Goal: Information Seeking & Learning: Learn about a topic

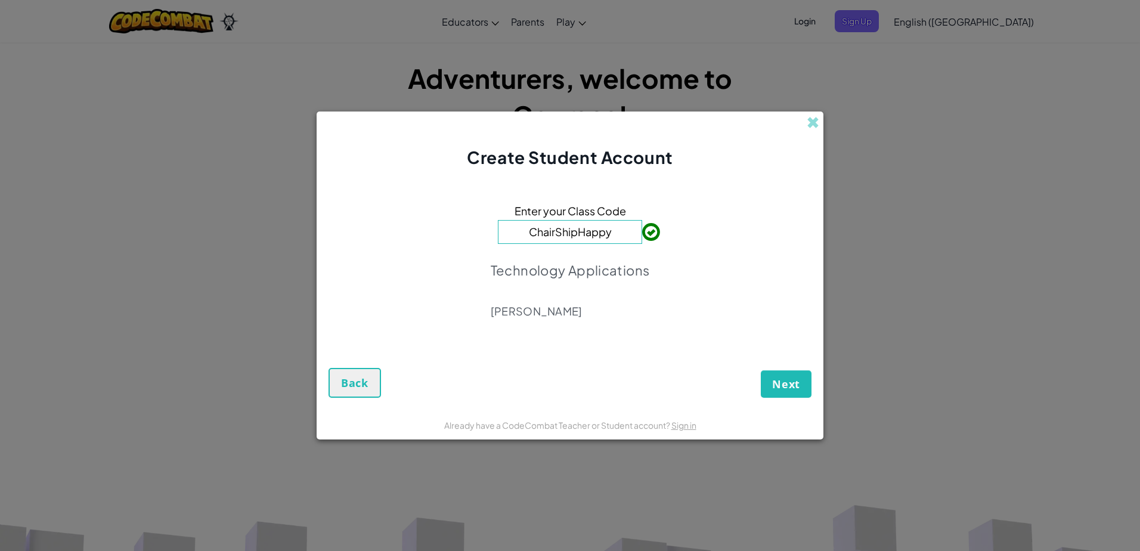
click at [729, 273] on div "Enter your Class Code ChairShipHappy Technology Applications Leticia Ornelas" at bounding box center [570, 264] width 483 height 166
drag, startPoint x: 625, startPoint y: 231, endPoint x: 445, endPoint y: 209, distance: 181.4
click at [445, 209] on div "Enter your Class Code ChairShipHappy Technology Applications Leticia Ornelas" at bounding box center [570, 264] width 483 height 166
type input "ZooHalfLeaf"
click at [766, 380] on button "Next" at bounding box center [786, 383] width 51 height 27
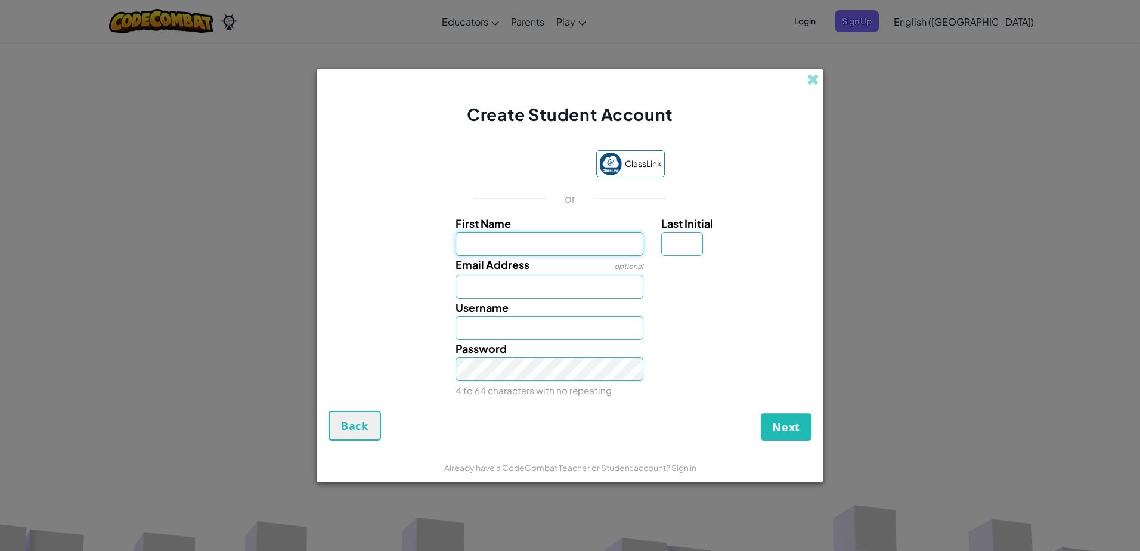
click at [633, 252] on input "First Name" at bounding box center [549, 244] width 188 height 24
type input "Arianna"
click at [677, 241] on input "Last Initial" at bounding box center [682, 244] width 42 height 24
type input "l"
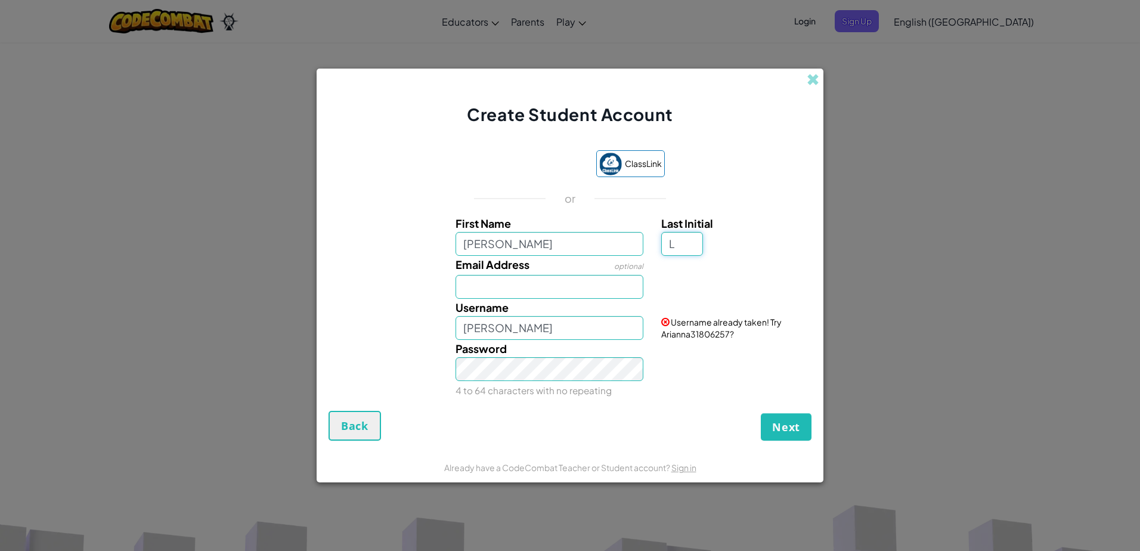
type input "L"
type input "AriannaL"
click at [618, 285] on input "Email Address" at bounding box center [549, 287] width 188 height 24
type input "lea5242@student.judsonisd.org"
click at [564, 329] on input "AriannaL" at bounding box center [549, 328] width 188 height 24
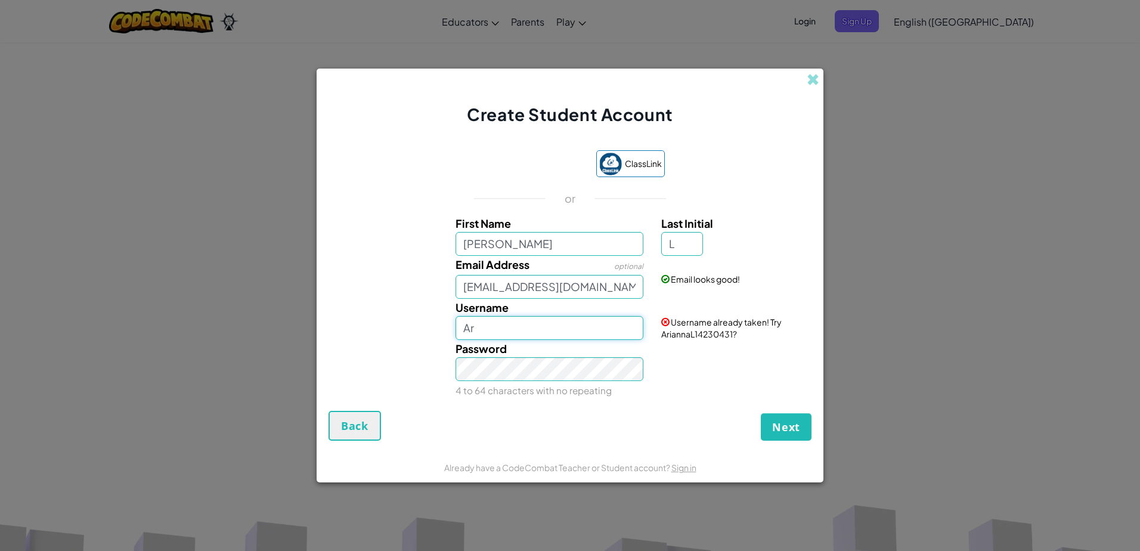
type input "A"
click at [430, 307] on div "Username" at bounding box center [570, 319] width 495 height 41
click at [489, 335] on input "Username" at bounding box center [549, 328] width 188 height 24
type input "A"
type input "lea5242"
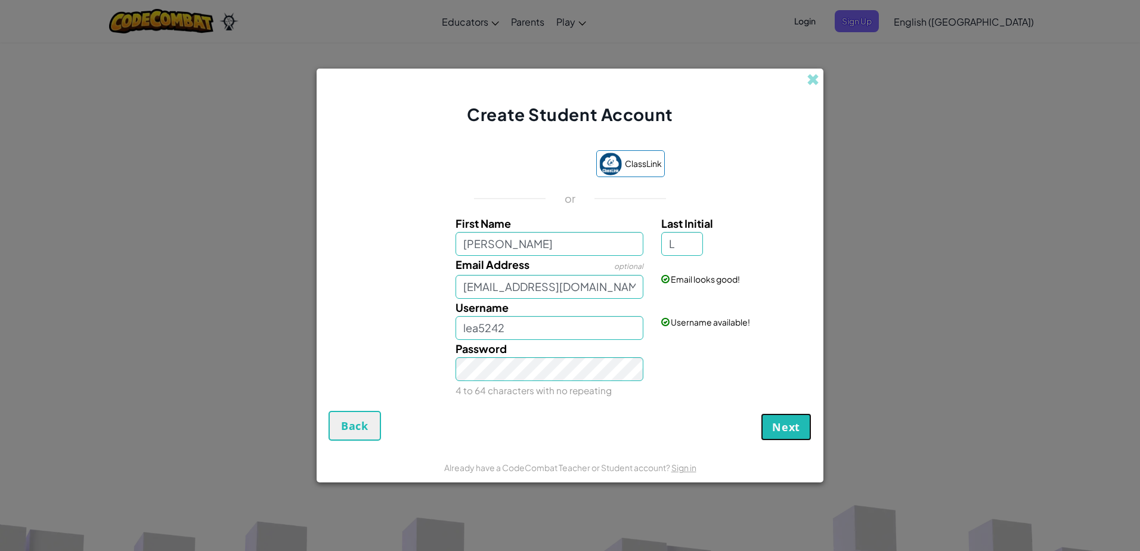
click at [801, 423] on button "Next" at bounding box center [786, 426] width 51 height 27
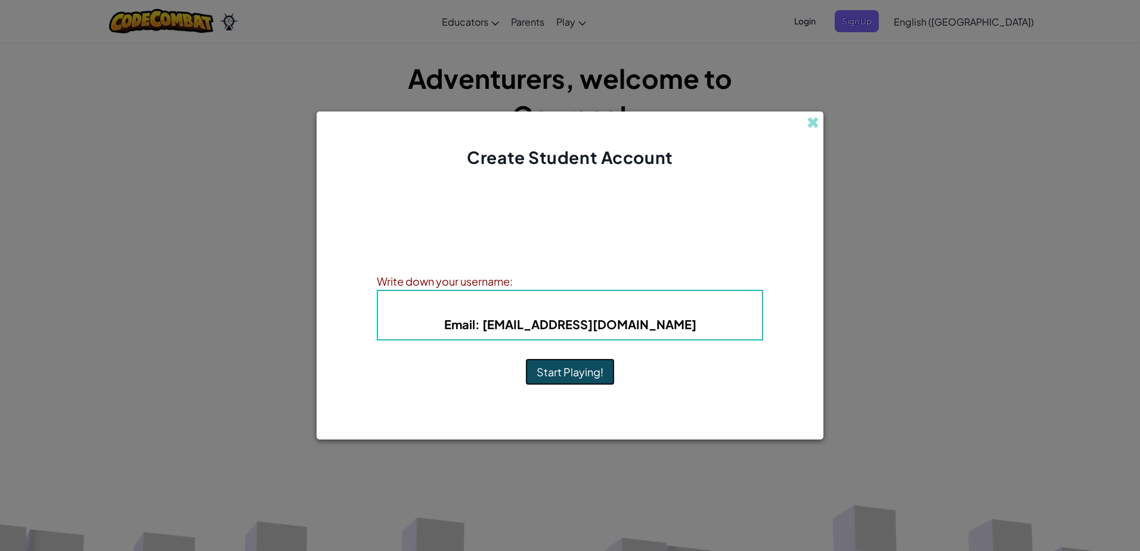
click at [554, 369] on button "Start Playing!" at bounding box center [569, 371] width 89 height 27
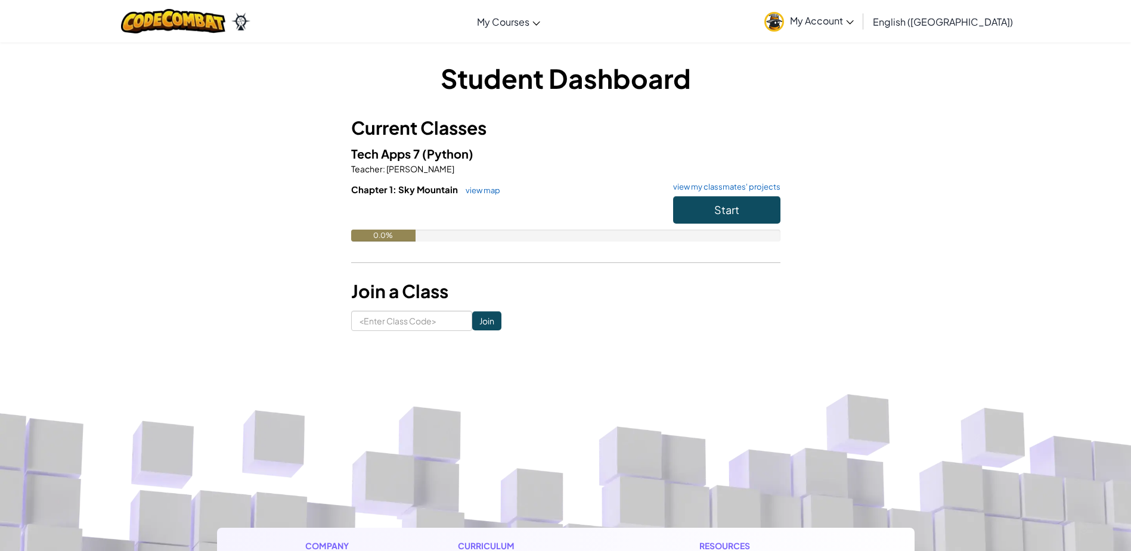
click at [860, 31] on link "My Account" at bounding box center [808, 21] width 101 height 38
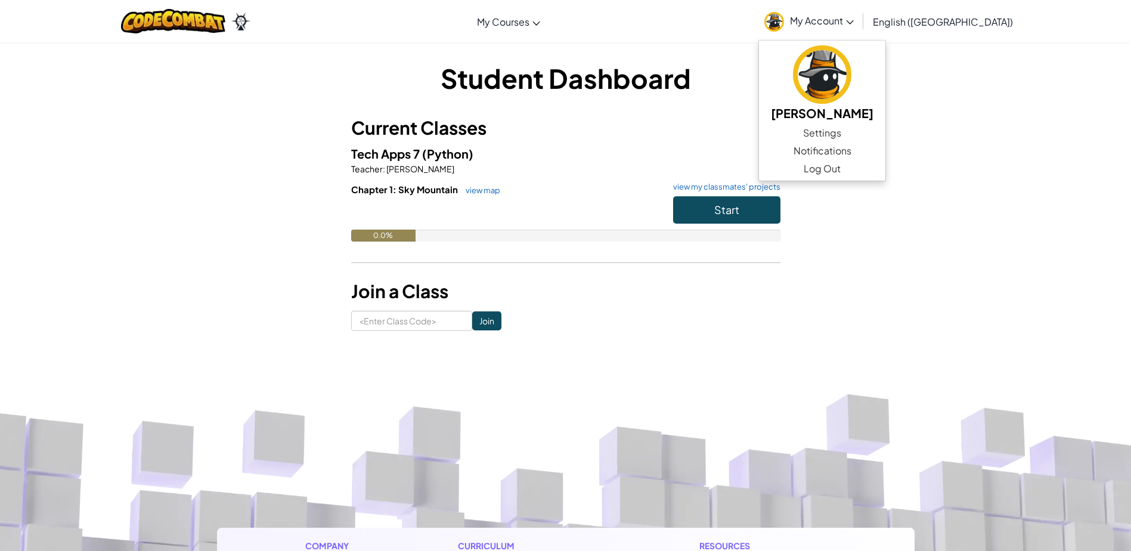
click at [860, 31] on link "My Account" at bounding box center [808, 21] width 101 height 38
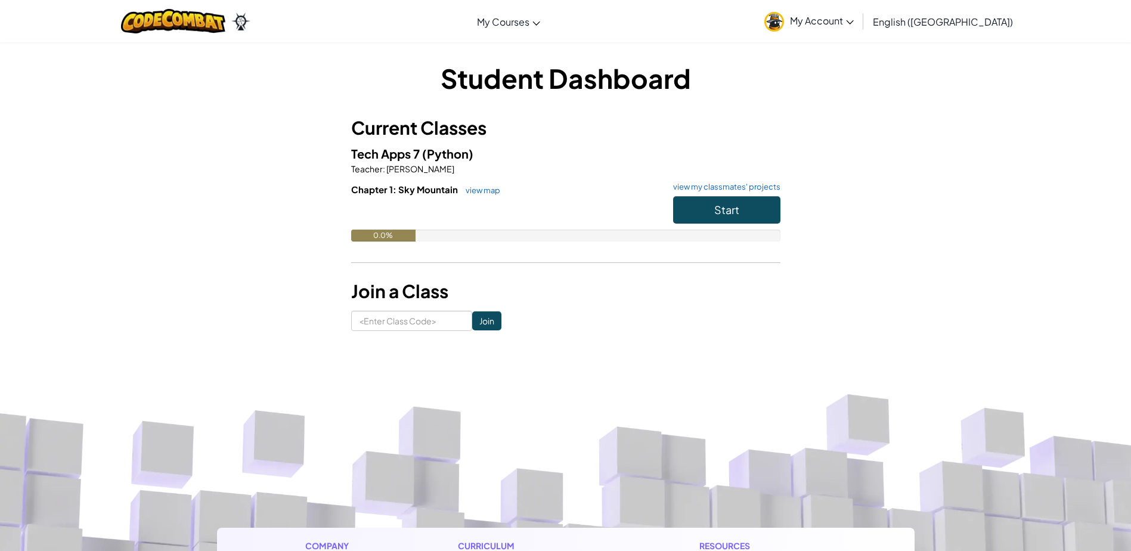
click at [854, 22] on span "My Account" at bounding box center [822, 20] width 64 height 13
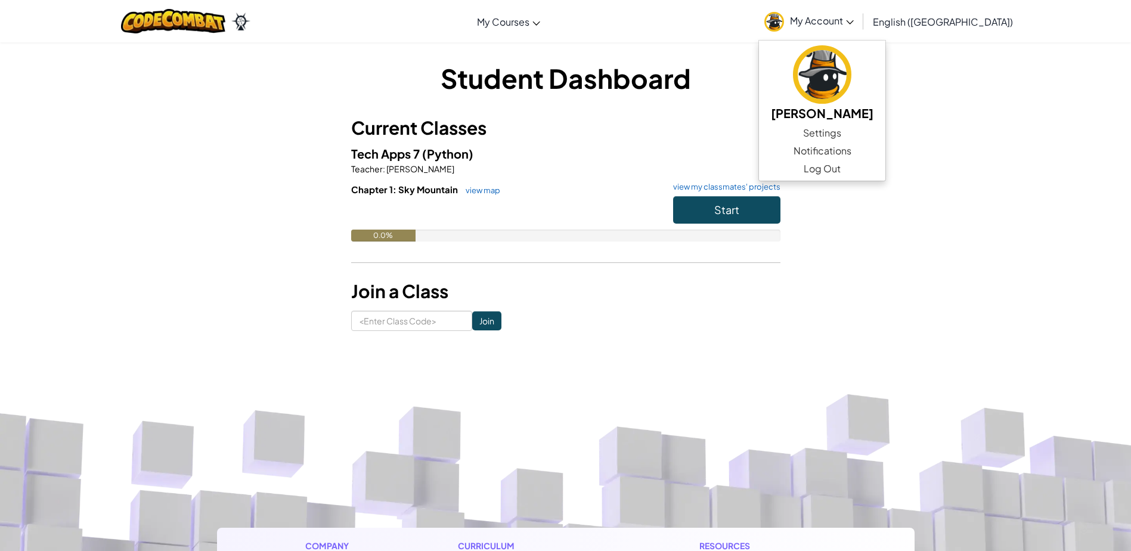
click at [854, 22] on span "My Account" at bounding box center [822, 20] width 64 height 13
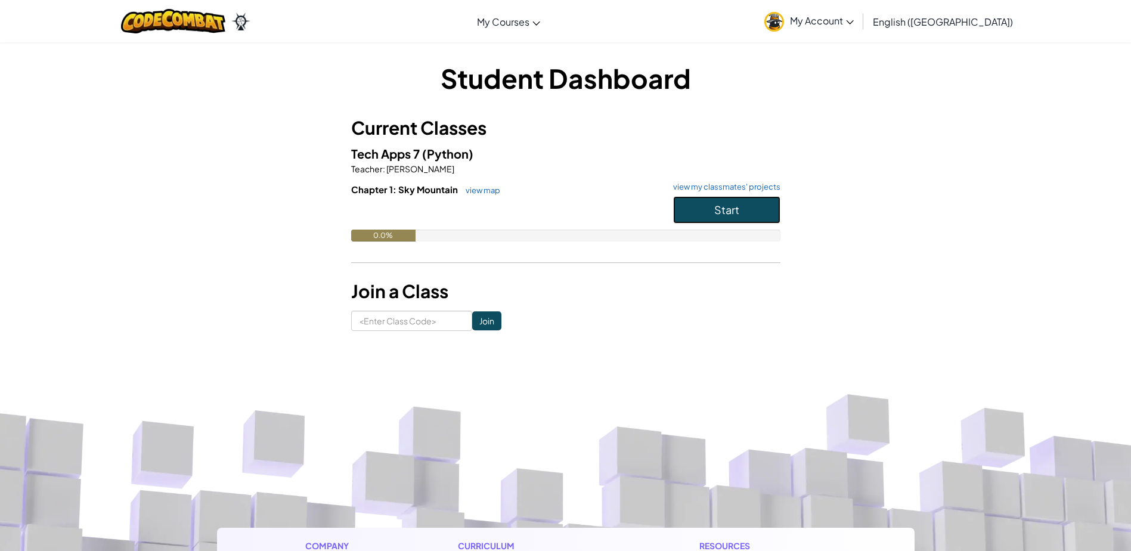
click at [740, 205] on button "Start" at bounding box center [726, 209] width 107 height 27
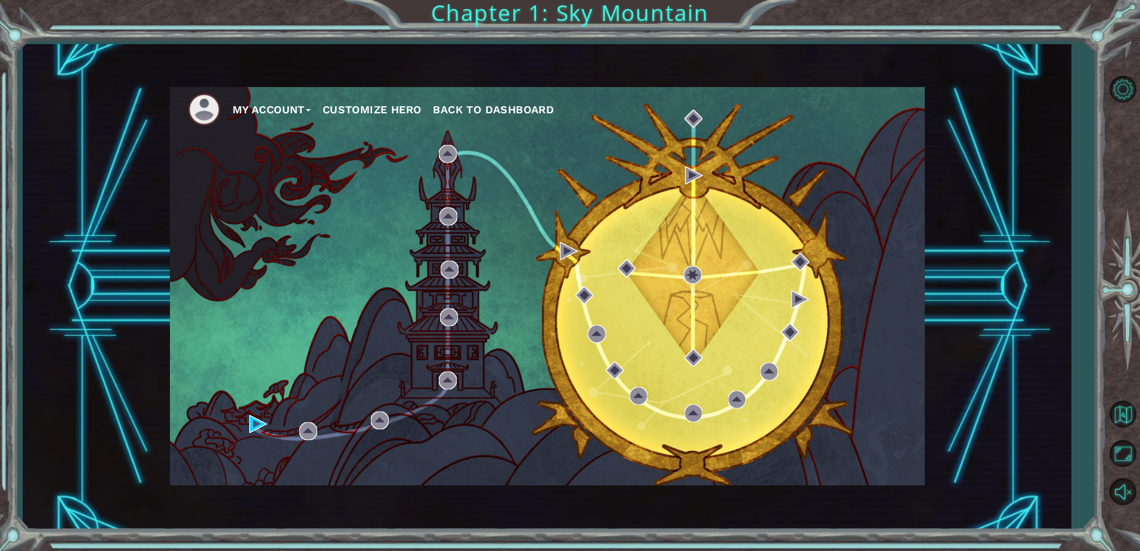
click at [364, 110] on button "Customize Hero" at bounding box center [372, 110] width 99 height 18
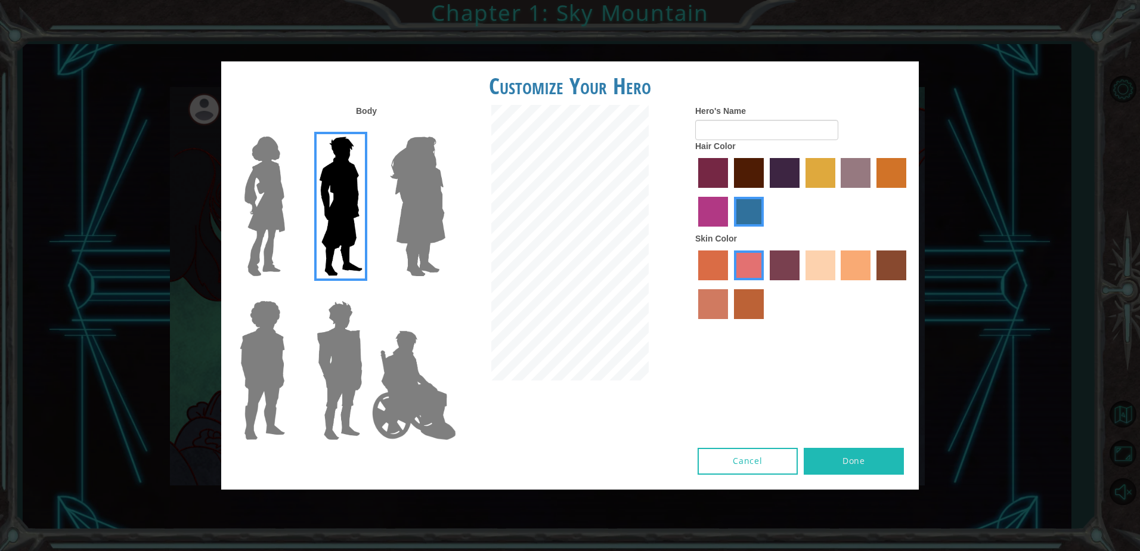
click at [411, 163] on img at bounding box center [417, 206] width 65 height 149
click at [445, 129] on input "Hero Amethyst" at bounding box center [445, 129] width 0 height 0
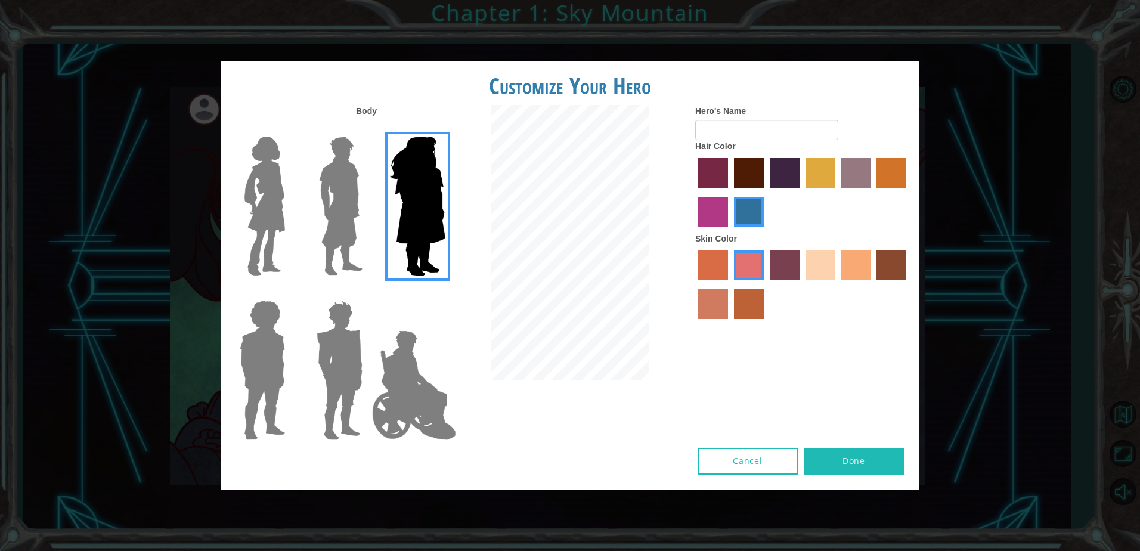
click at [275, 191] on img at bounding box center [265, 206] width 50 height 149
click at [290, 129] on input "Hero Connie" at bounding box center [290, 129] width 0 height 0
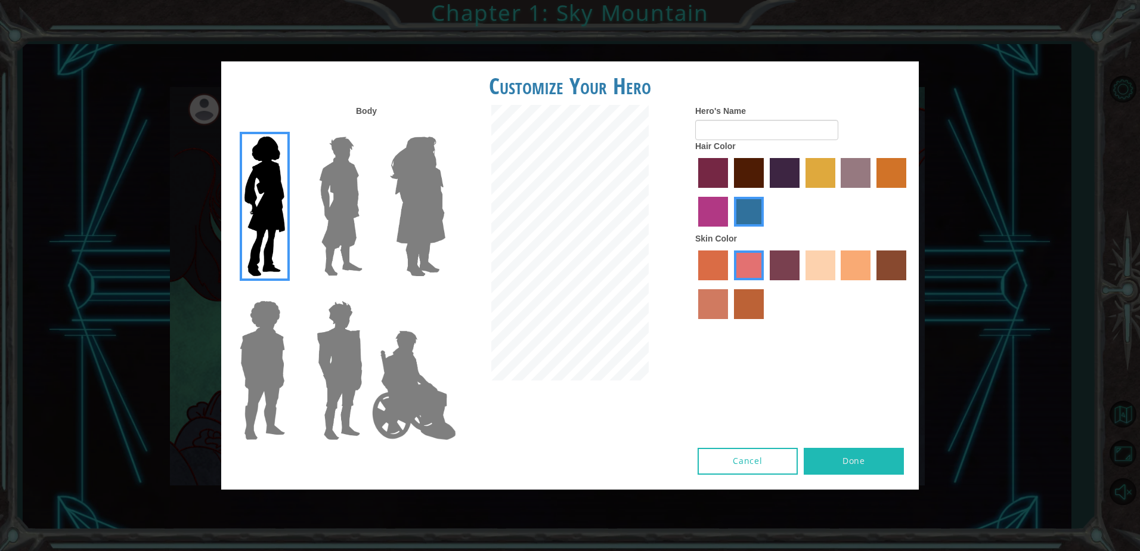
click at [399, 406] on img at bounding box center [414, 385] width 94 height 119
click at [445, 293] on input "Hero Jamie" at bounding box center [445, 293] width 0 height 0
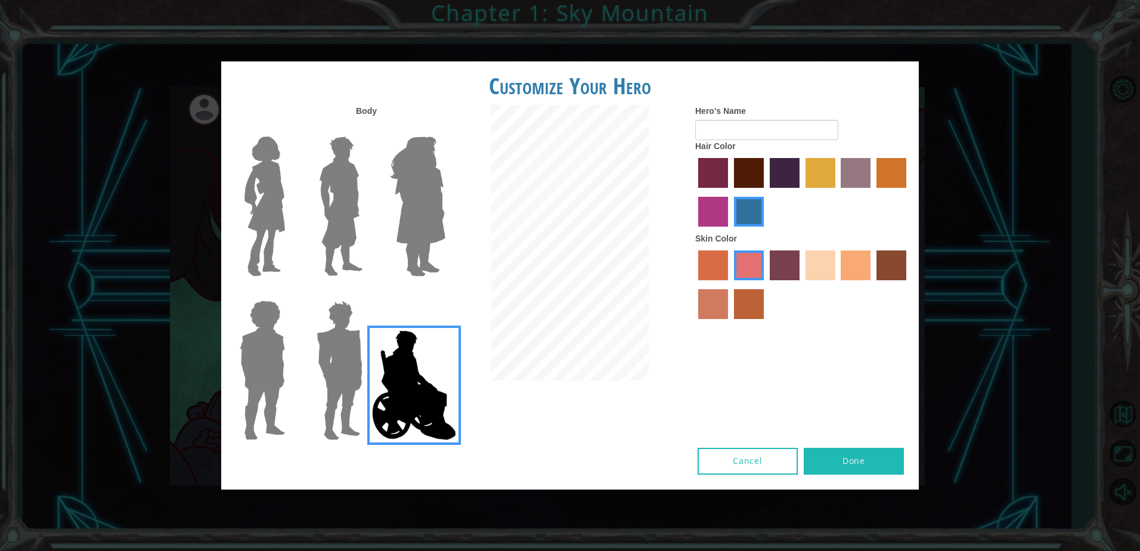
click at [262, 218] on img at bounding box center [265, 206] width 50 height 149
click at [290, 129] on input "Hero Connie" at bounding box center [290, 129] width 0 height 0
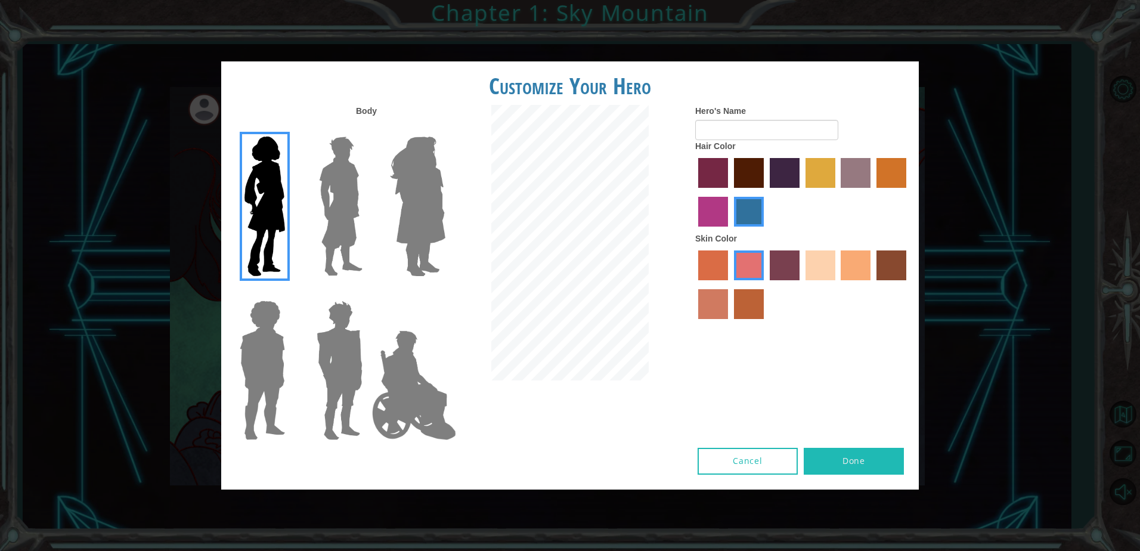
click at [822, 253] on label "sandy beach skin color" at bounding box center [820, 265] width 30 height 30
click at [801, 284] on input "sandy beach skin color" at bounding box center [801, 284] width 0 height 0
click at [721, 212] on label "medium red violet hair color" at bounding box center [713, 212] width 30 height 30
click at [908, 192] on input "medium red violet hair color" at bounding box center [908, 192] width 0 height 0
click at [742, 208] on label "lachmara hair color" at bounding box center [749, 212] width 30 height 30
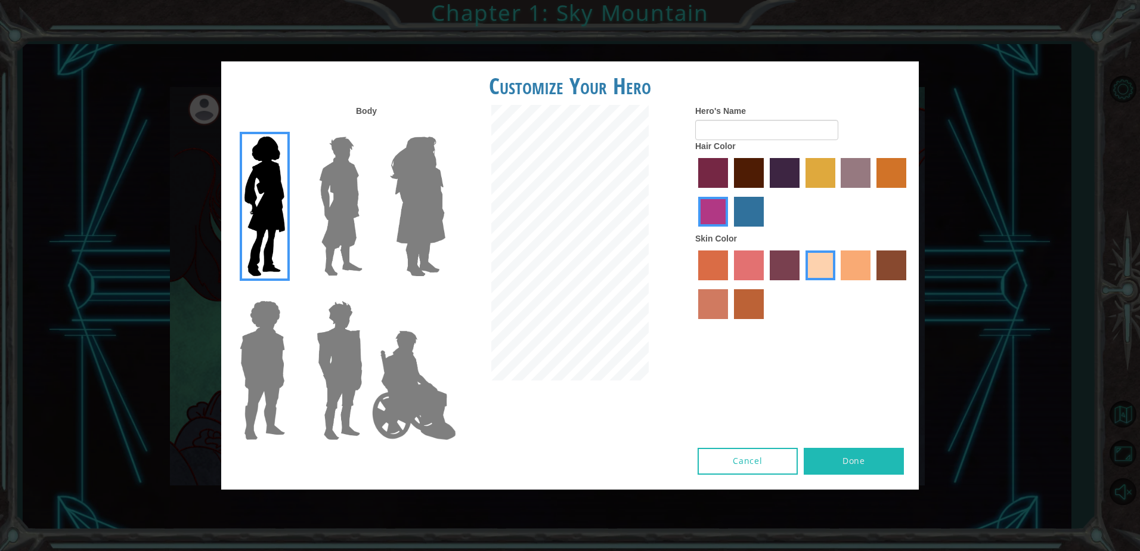
click at [730, 231] on input "lachmara hair color" at bounding box center [730, 231] width 0 height 0
click at [743, 132] on input "Hero's Name" at bounding box center [766, 130] width 143 height 20
type input "Blue"
click at [863, 459] on button "Done" at bounding box center [854, 461] width 100 height 27
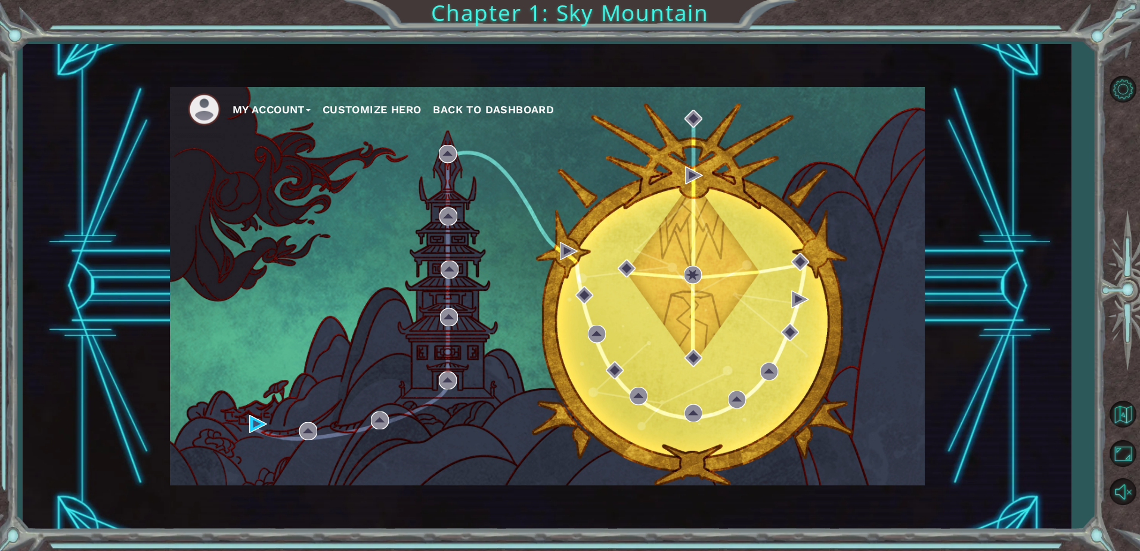
click at [238, 107] on button "My Account" at bounding box center [272, 110] width 78 height 18
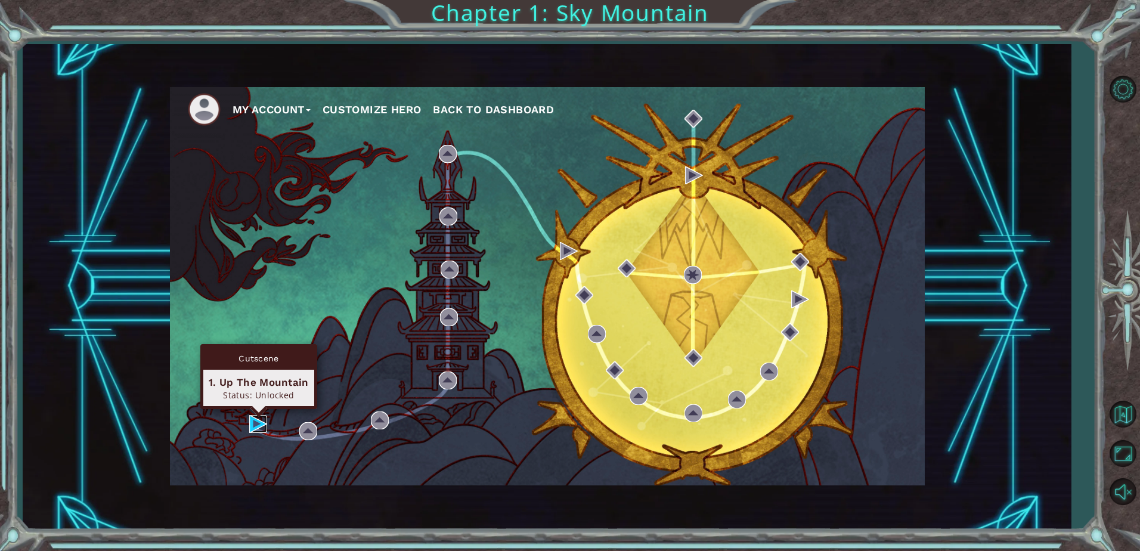
click at [255, 423] on img at bounding box center [258, 424] width 18 height 18
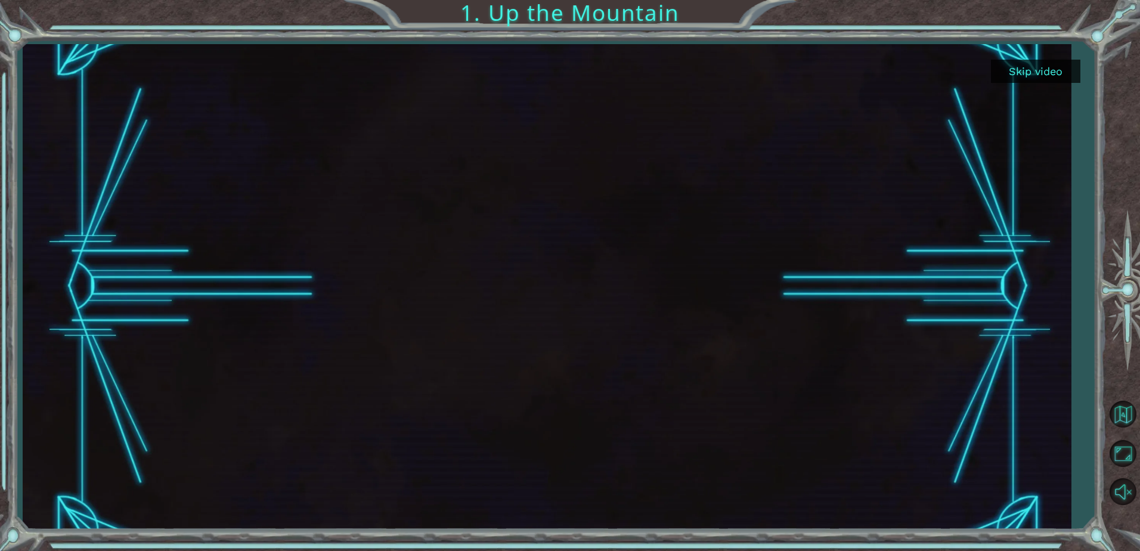
click at [1055, 304] on div at bounding box center [547, 286] width 1049 height 485
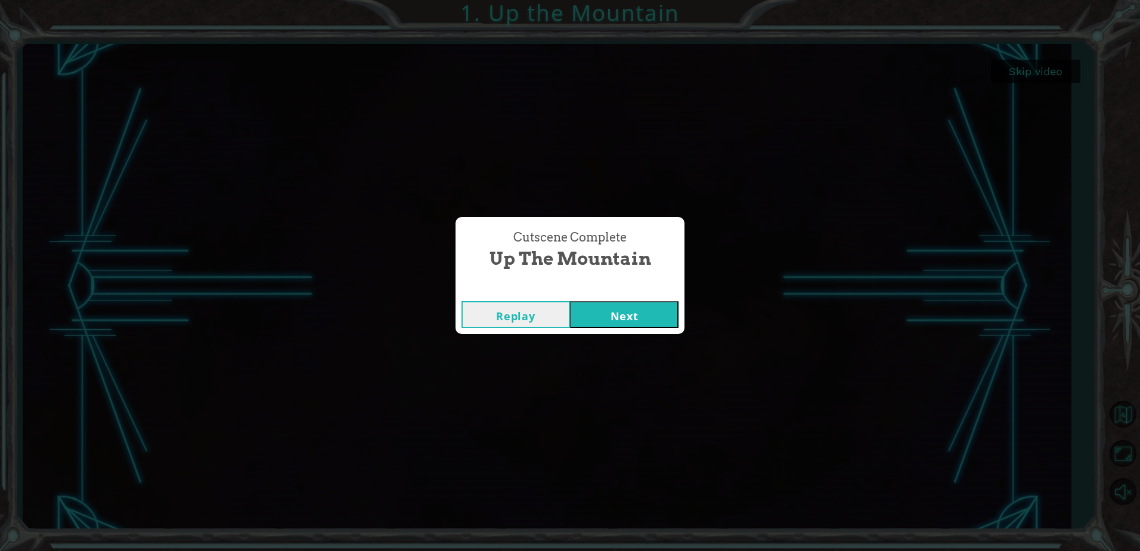
click at [624, 324] on button "Next" at bounding box center [624, 314] width 109 height 27
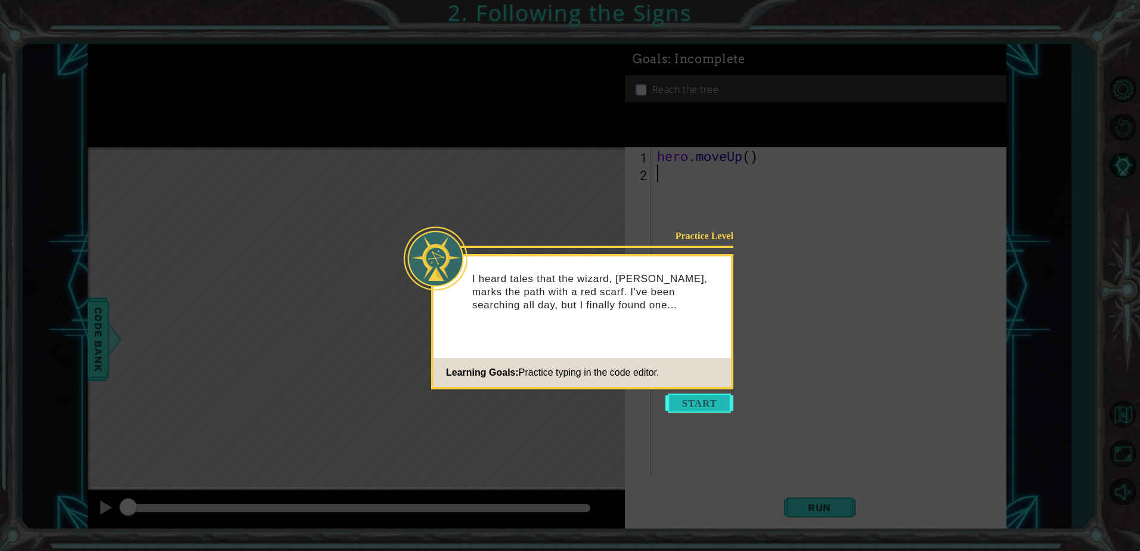
click at [687, 404] on button "Start" at bounding box center [699, 402] width 68 height 19
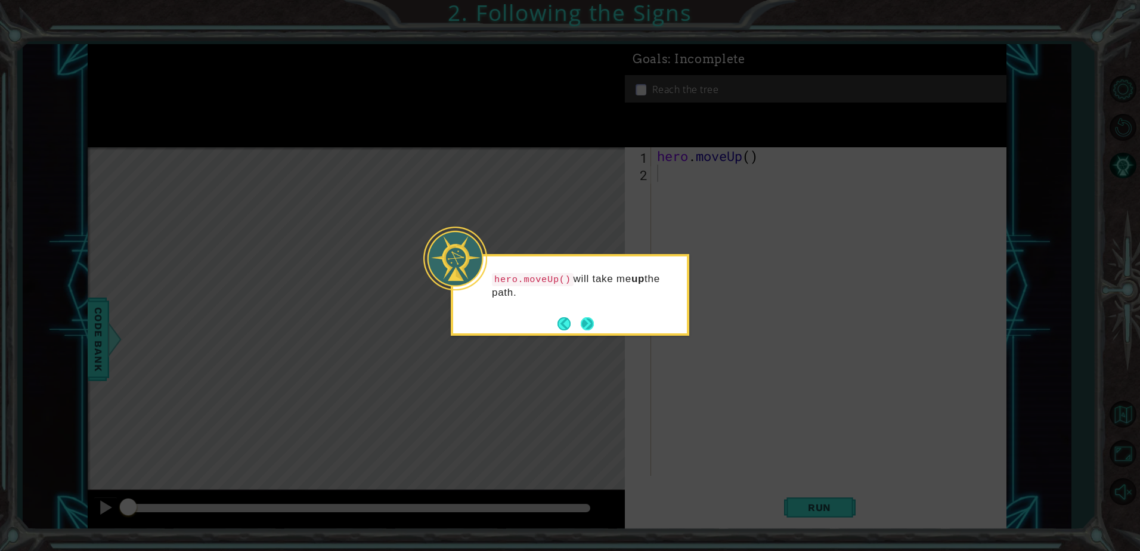
click at [585, 327] on button "Next" at bounding box center [587, 323] width 13 height 13
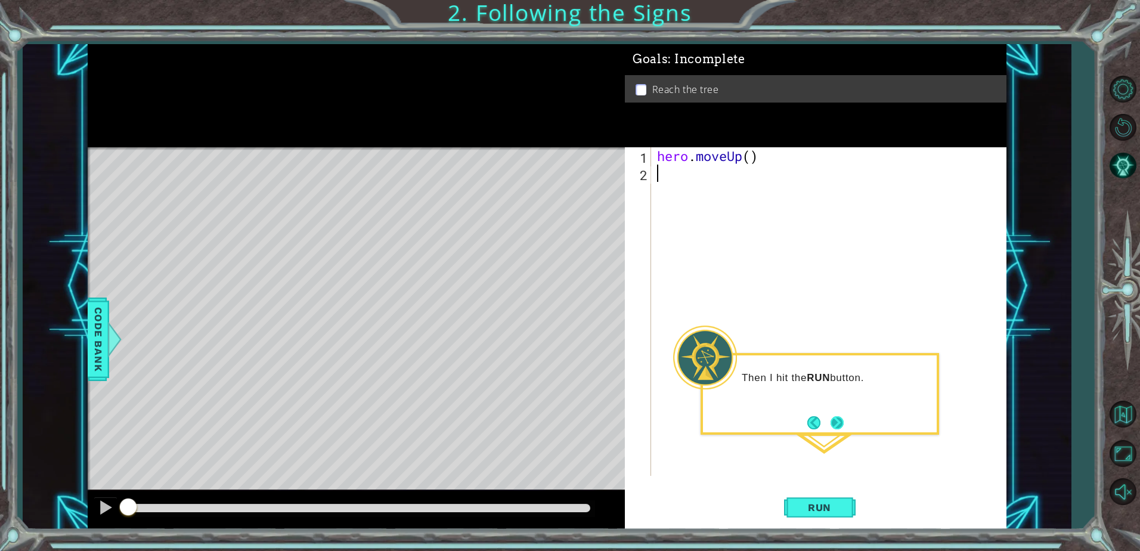
click at [836, 424] on button "Next" at bounding box center [837, 422] width 13 height 13
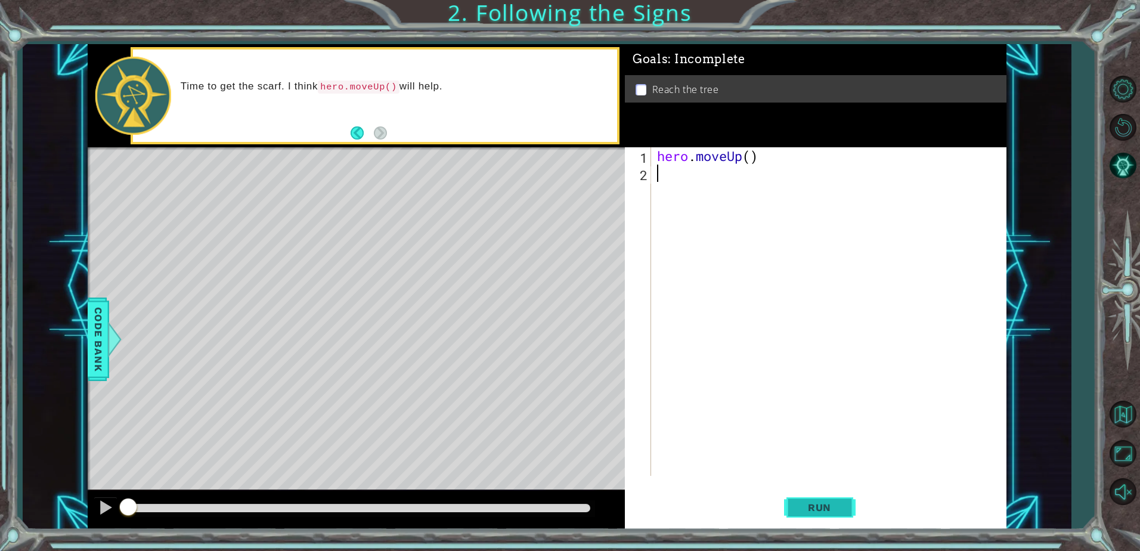
click at [813, 498] on button "Run" at bounding box center [820, 507] width 72 height 38
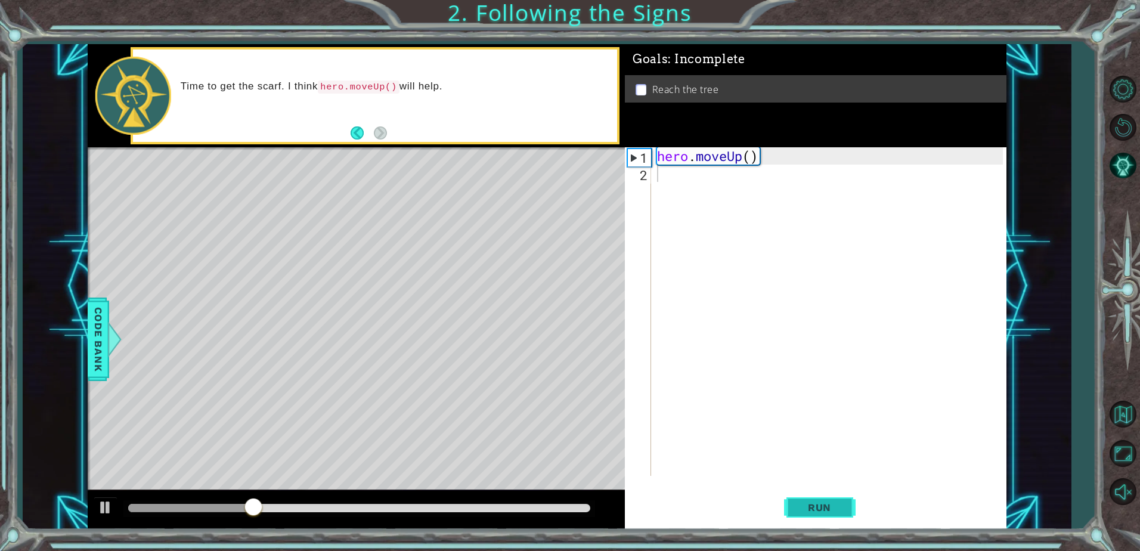
click at [802, 507] on span "Run" at bounding box center [819, 507] width 47 height 12
click at [762, 154] on div "hero . moveUp ( )" at bounding box center [832, 328] width 354 height 363
type textarea "hero.moveUp()"
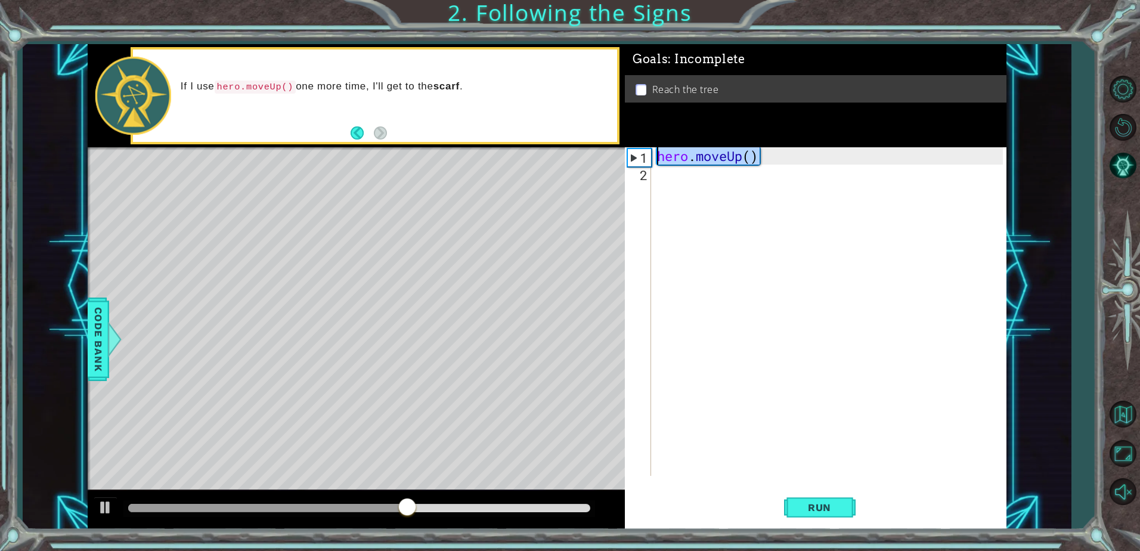
drag, startPoint x: 762, startPoint y: 160, endPoint x: 659, endPoint y: 161, distance: 102.6
click at [659, 161] on div "hero . moveUp ( )" at bounding box center [832, 328] width 354 height 363
click at [733, 186] on div "hero . moveUp ( )" at bounding box center [832, 328] width 354 height 363
paste textarea "hero.moveUp()"
type textarea "hero.moveUp()"
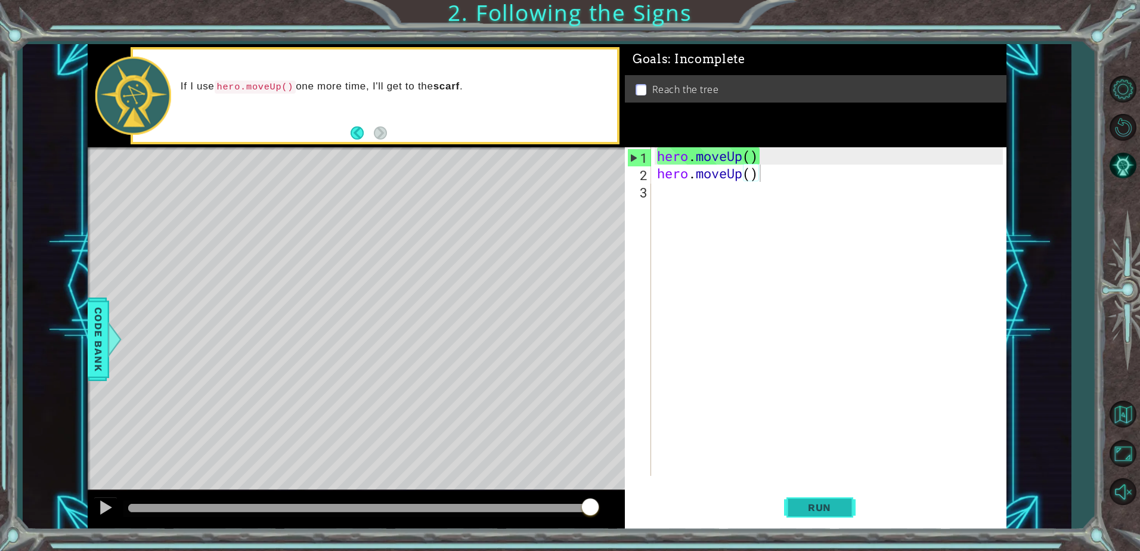
click at [832, 497] on button "Run" at bounding box center [820, 507] width 72 height 38
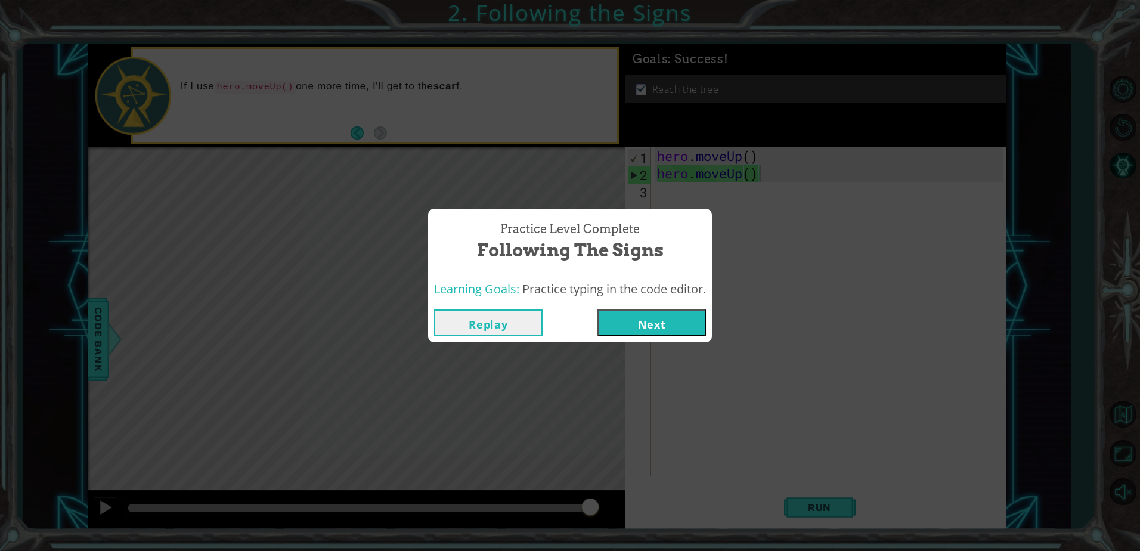
click at [624, 323] on button "Next" at bounding box center [651, 322] width 109 height 27
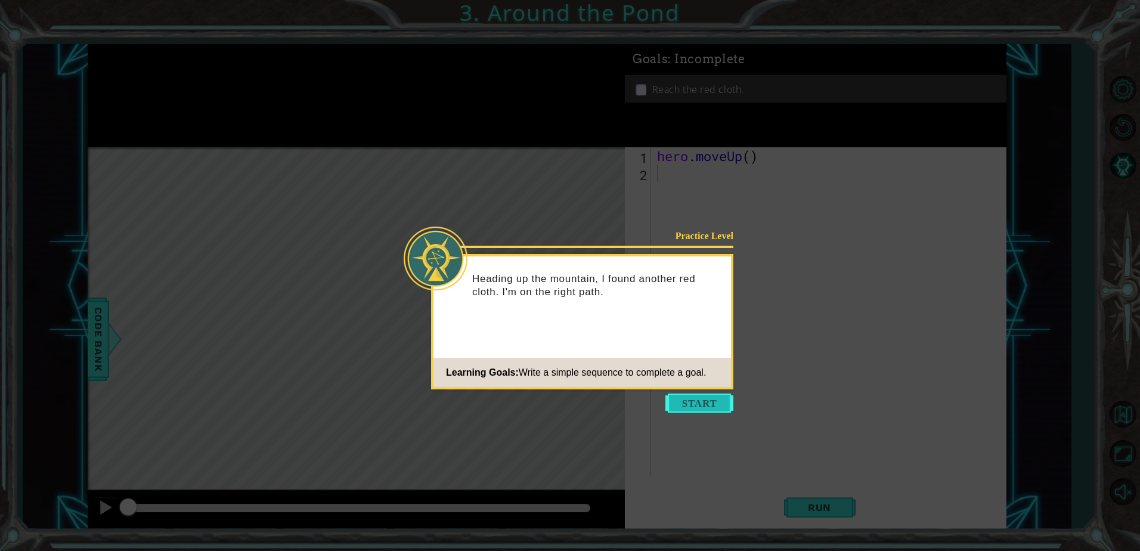
click at [695, 398] on button "Start" at bounding box center [699, 402] width 68 height 19
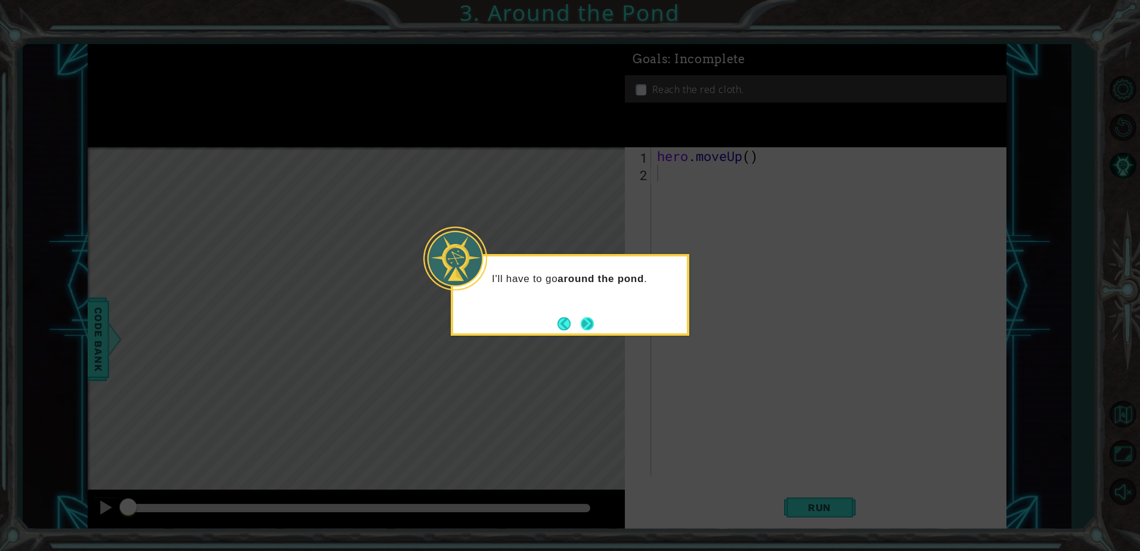
click at [582, 320] on button "Next" at bounding box center [587, 323] width 13 height 13
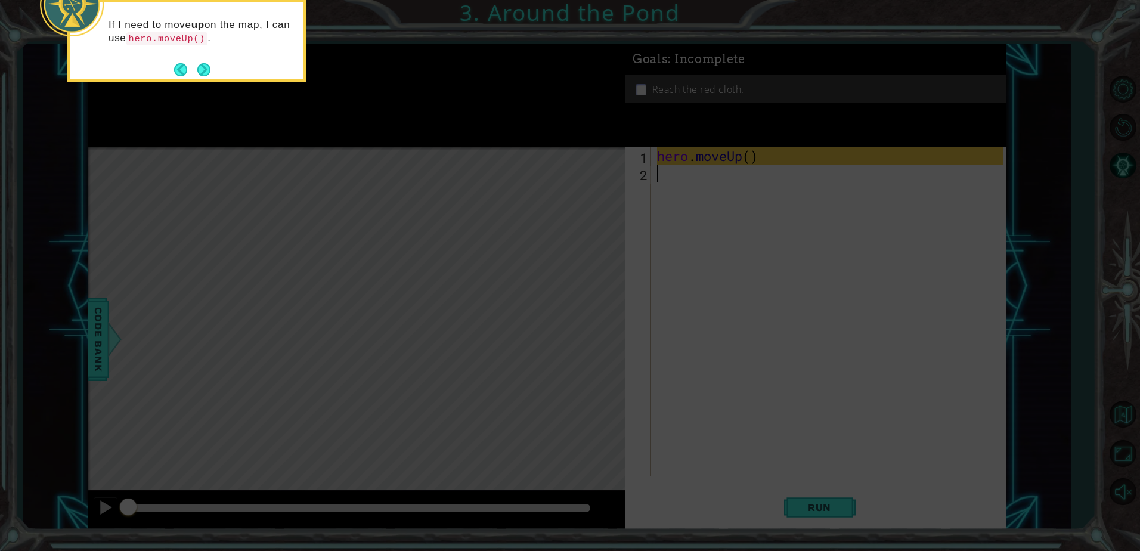
click at [203, 71] on button "Next" at bounding box center [203, 69] width 13 height 13
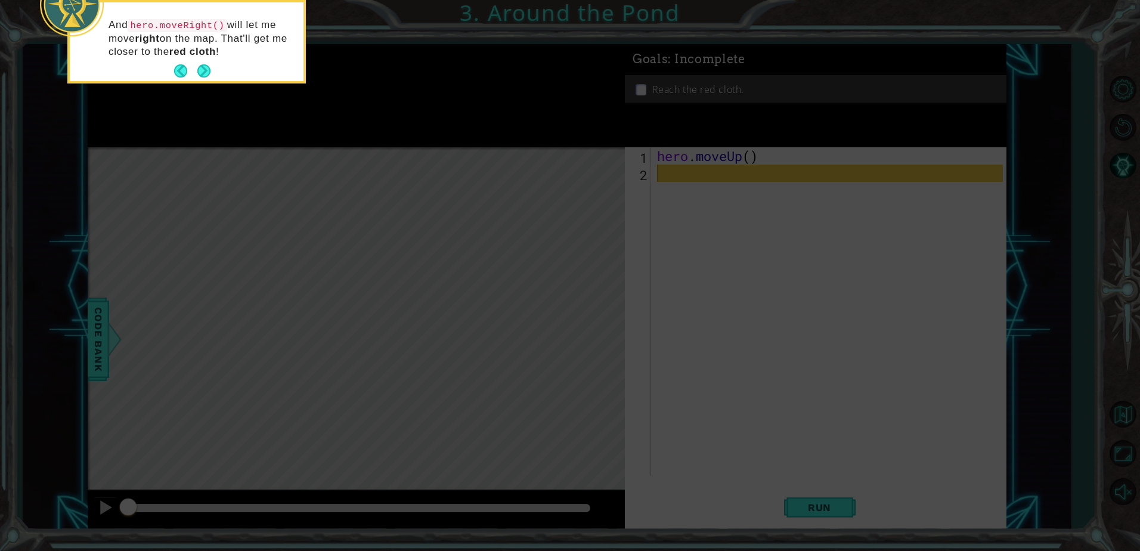
click at [203, 71] on button "Next" at bounding box center [203, 70] width 13 height 13
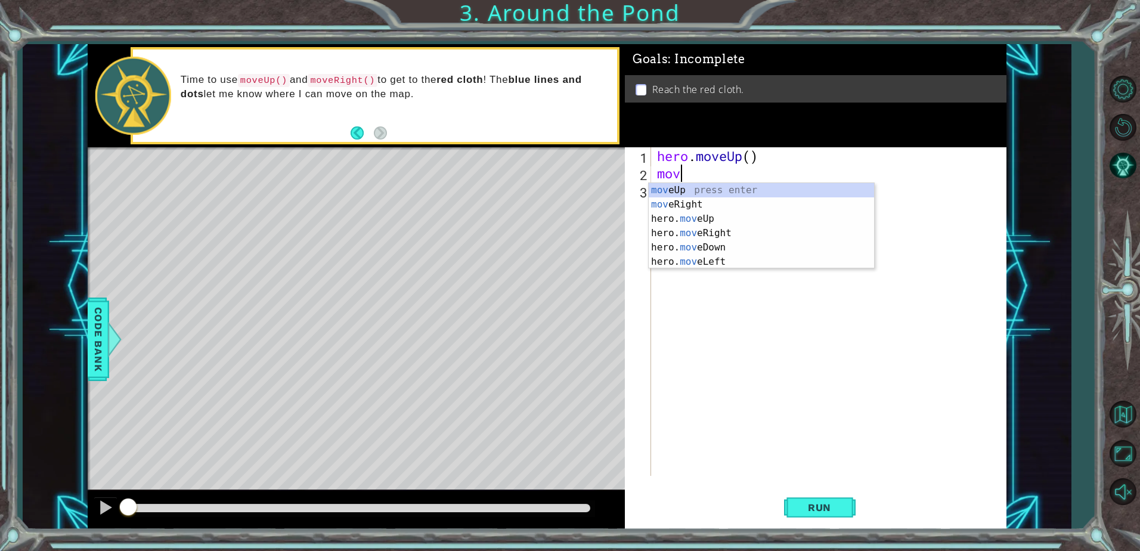
type textarea "move"
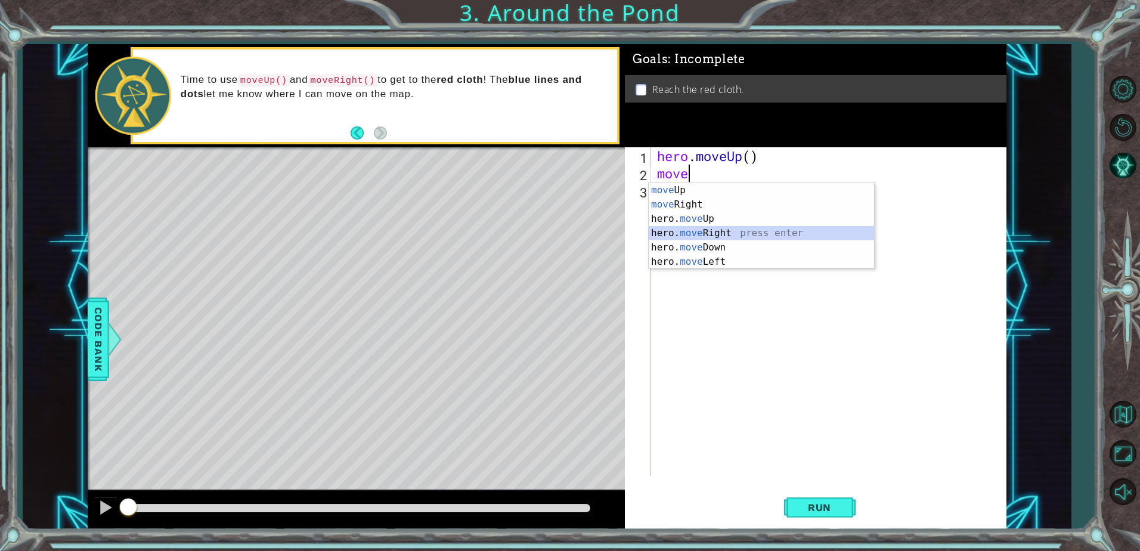
click at [691, 230] on div "move Up press enter move Right press enter hero. move Up press enter hero. move…" at bounding box center [761, 240] width 225 height 114
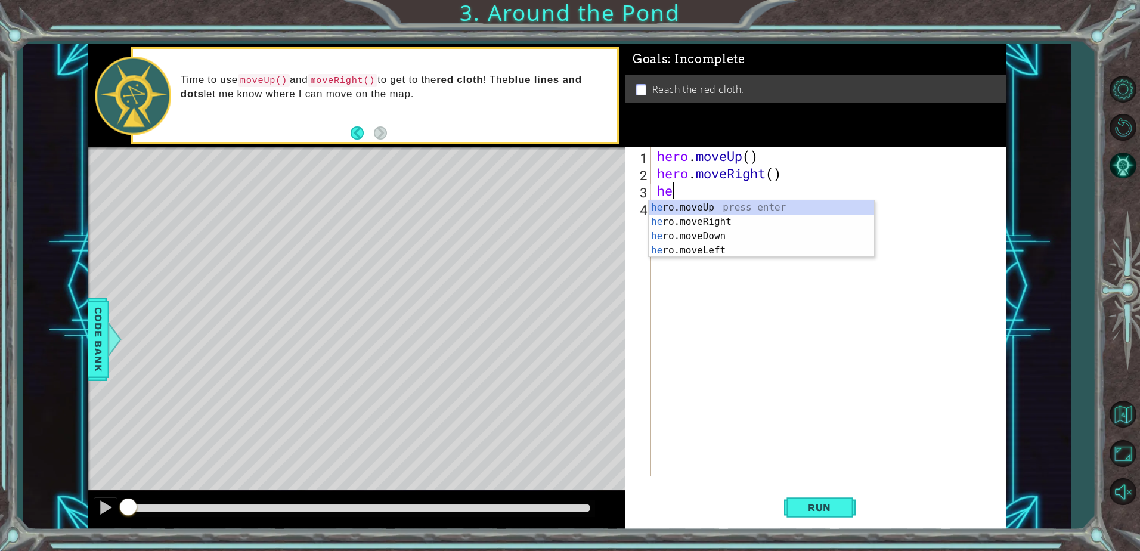
type textarea "her"
click at [717, 209] on div "her o.moveUp press enter her o.moveRight press enter her o.moveDown press enter…" at bounding box center [761, 243] width 225 height 86
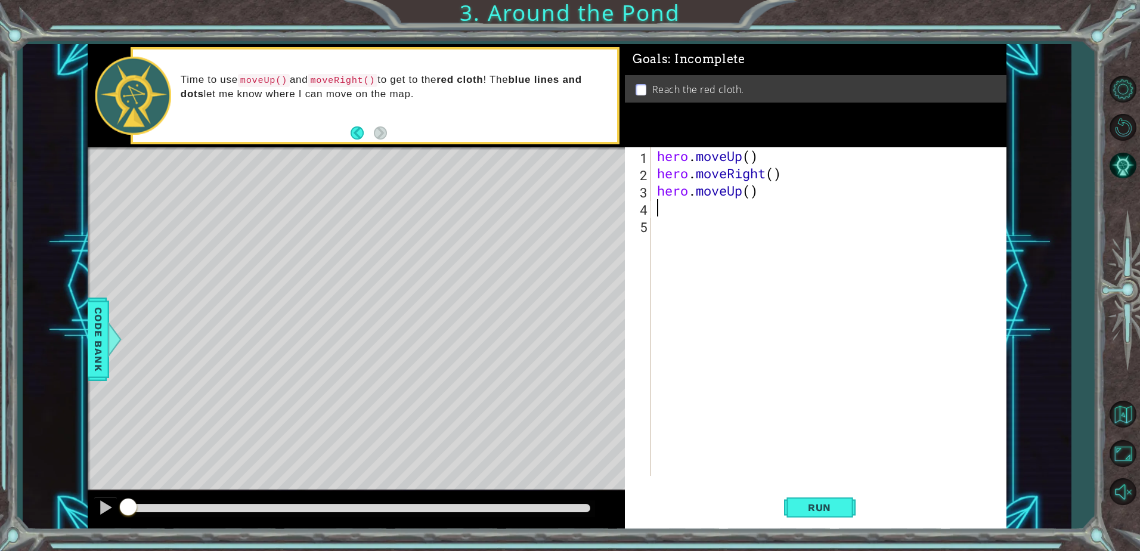
paste textarea "hero.moveUp()"
type textarea "hero.moveUp()"
click at [836, 501] on button "Run" at bounding box center [820, 507] width 72 height 38
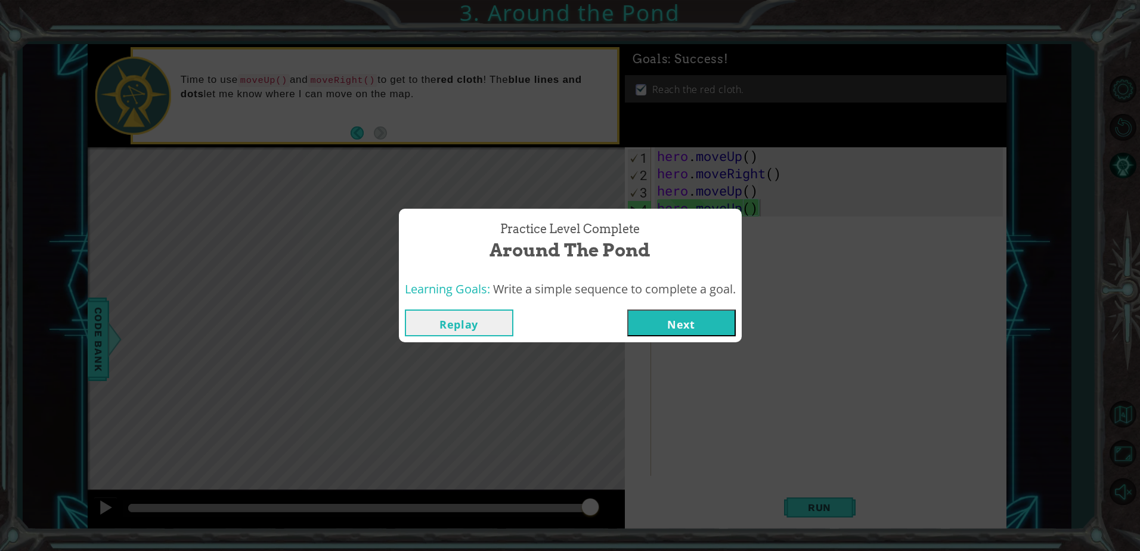
click at [648, 320] on button "Next" at bounding box center [681, 322] width 109 height 27
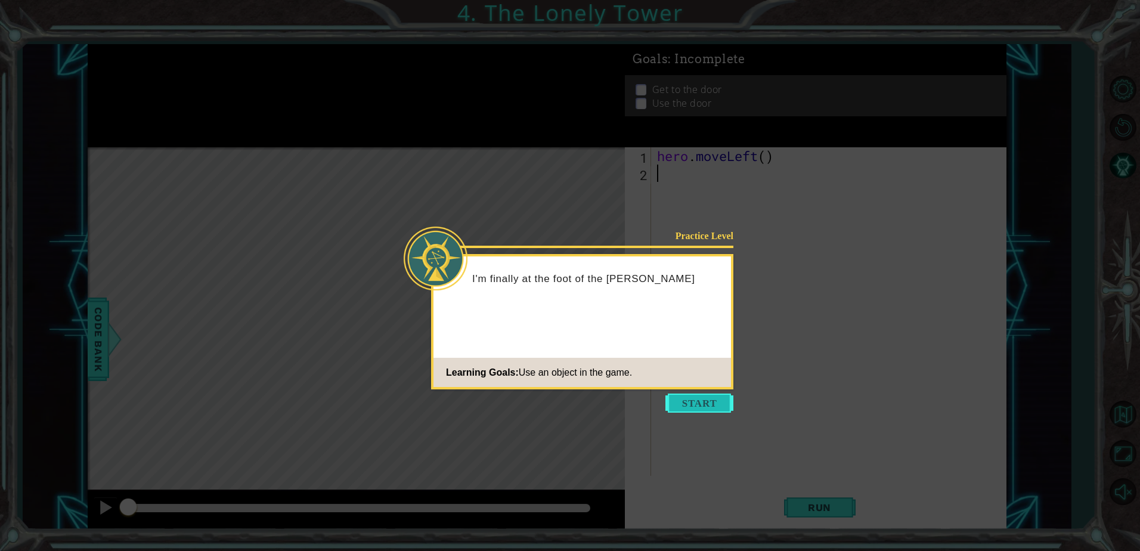
click at [710, 408] on button "Start" at bounding box center [699, 402] width 68 height 19
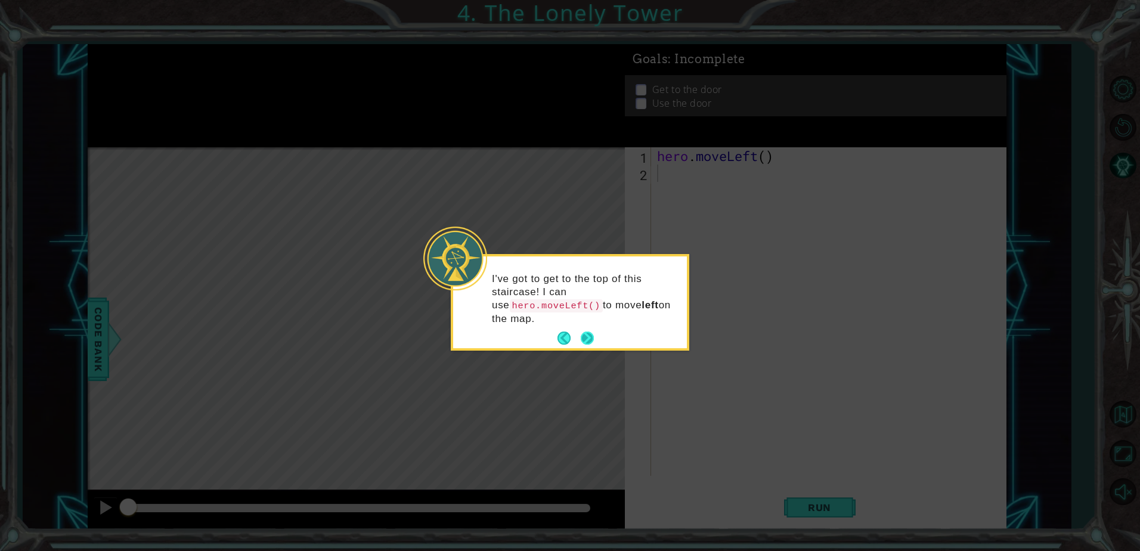
click at [583, 331] on button "Next" at bounding box center [588, 338] width 14 height 14
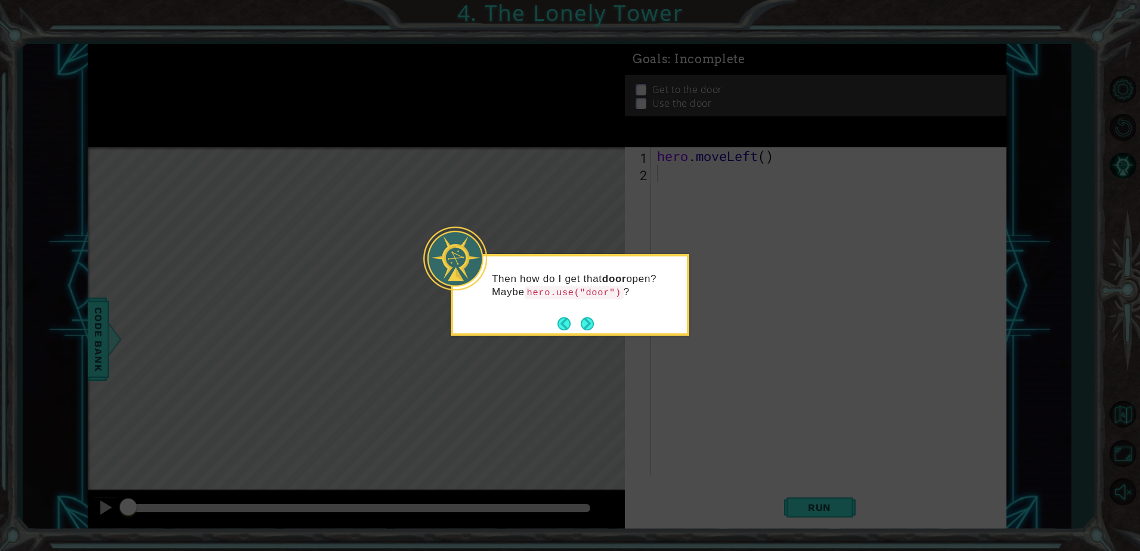
click at [583, 318] on button "Next" at bounding box center [587, 323] width 13 height 13
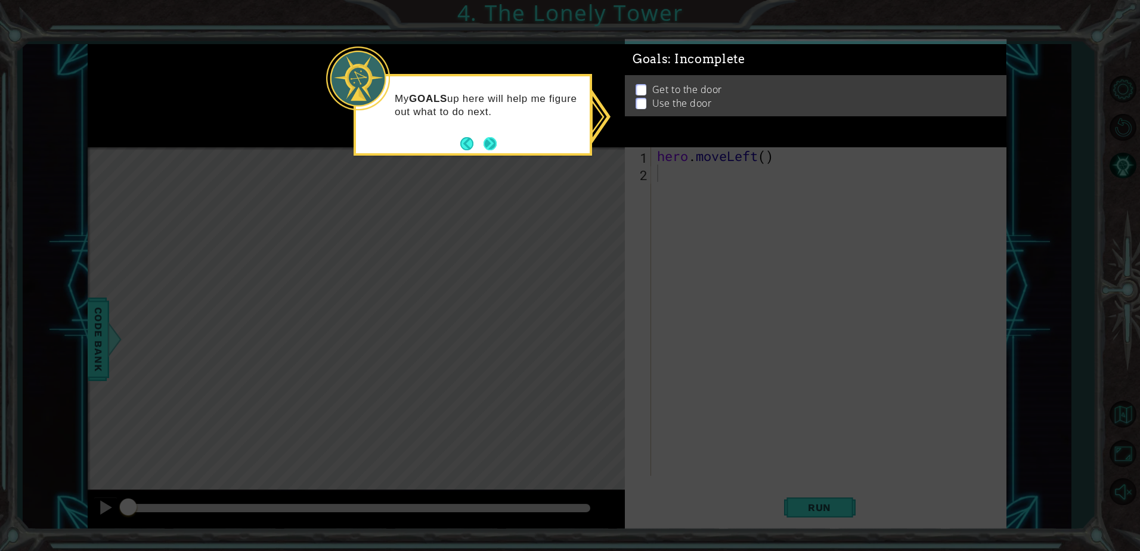
click at [486, 145] on button "Next" at bounding box center [491, 144] width 14 height 14
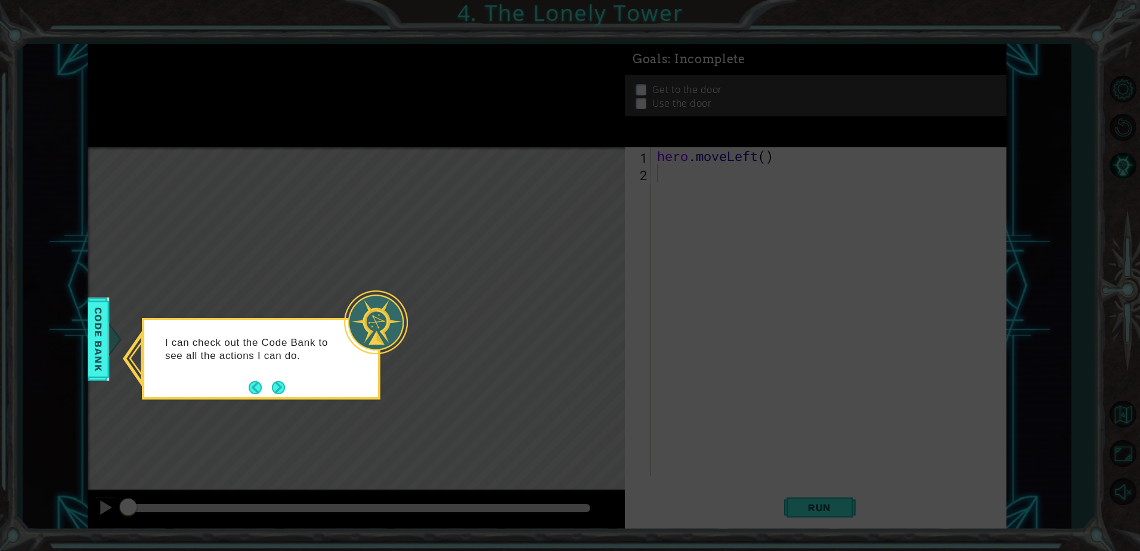
click at [284, 391] on button "Next" at bounding box center [278, 387] width 13 height 13
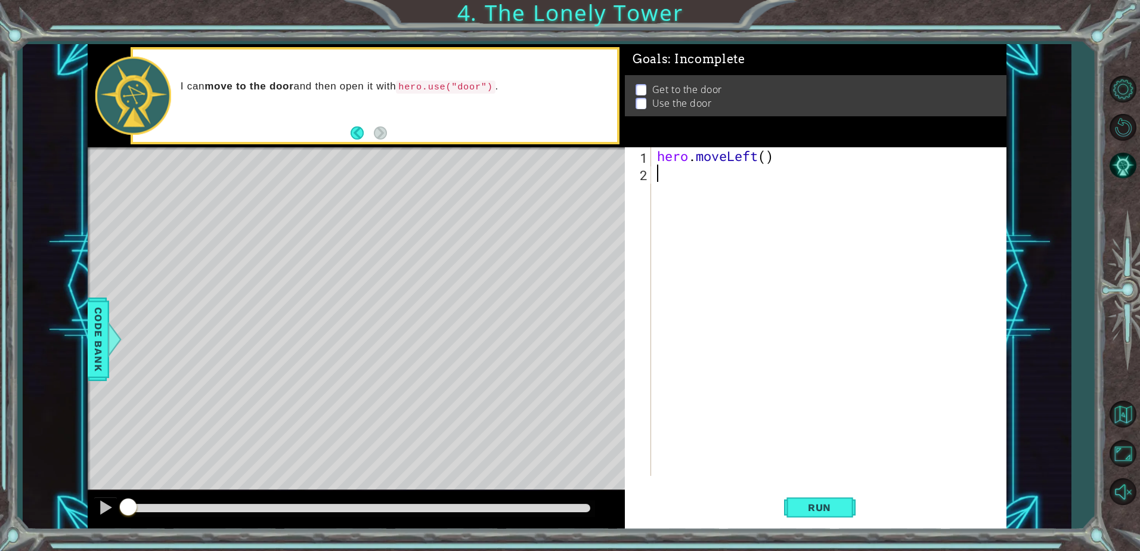
type textarea "h"
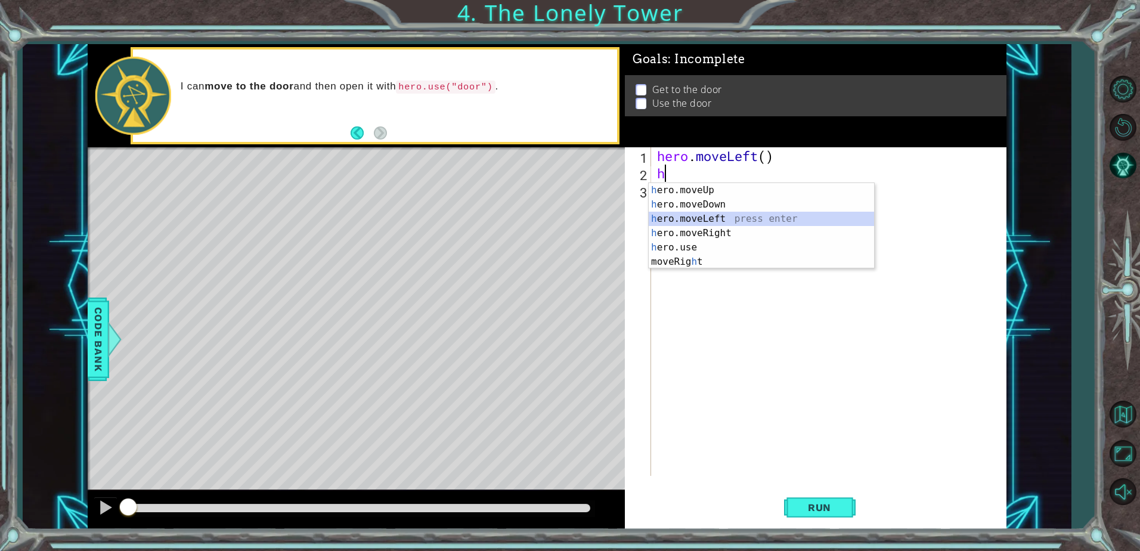
click at [697, 222] on div "h ero.moveUp press enter h ero.moveDown press enter h ero.moveLeft press enter …" at bounding box center [761, 240] width 225 height 114
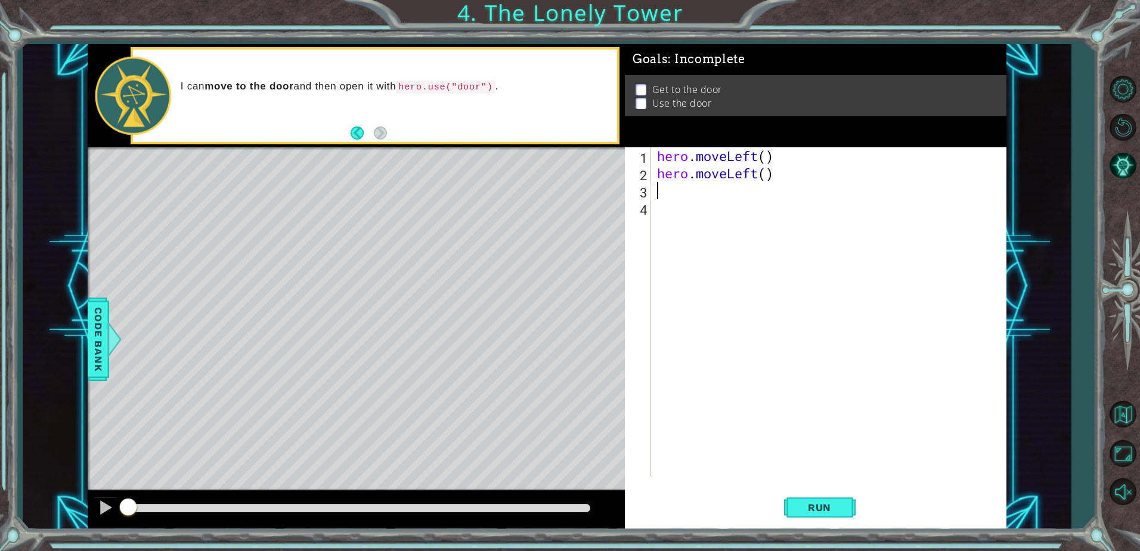
type textarea "h"
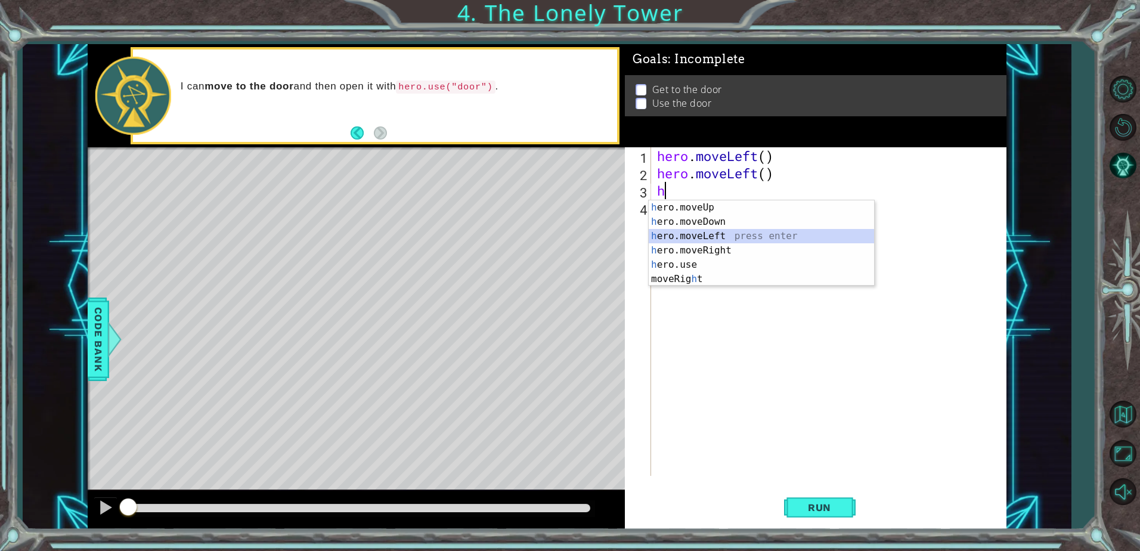
click at [710, 234] on div "h ero.moveUp press enter h ero.moveDown press enter h ero.moveLeft press enter …" at bounding box center [761, 257] width 225 height 114
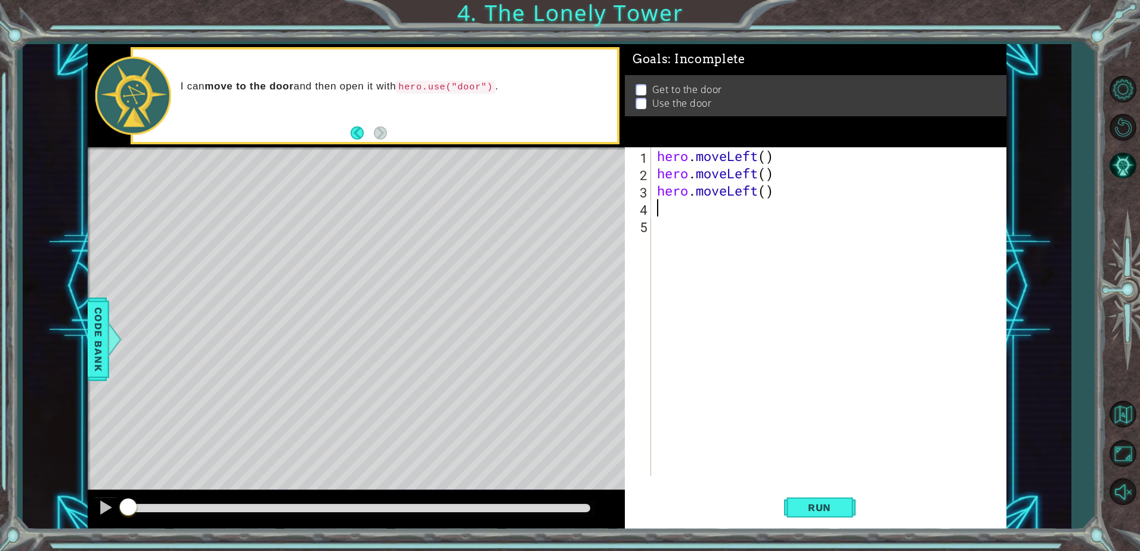
type textarea "h"
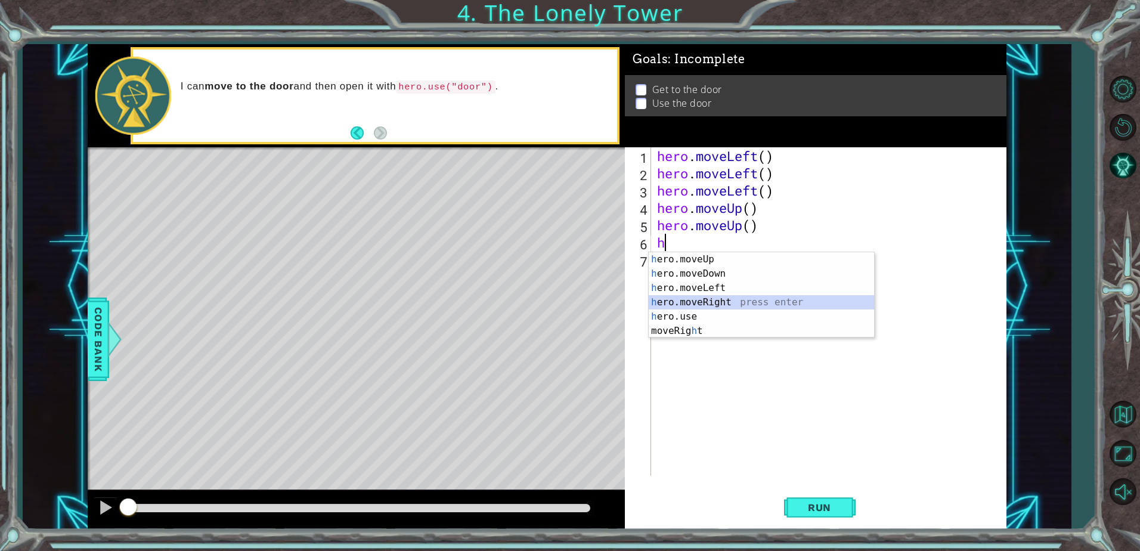
click at [706, 299] on div "h ero.moveUp press enter h ero.moveDown press enter h ero.moveLeft press enter …" at bounding box center [761, 309] width 225 height 114
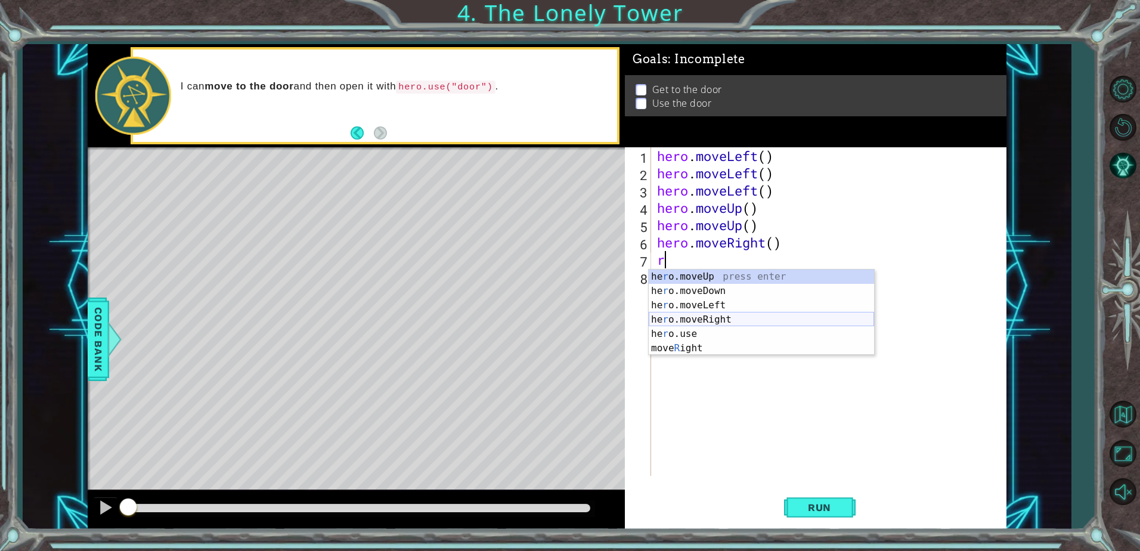
type textarea "ri"
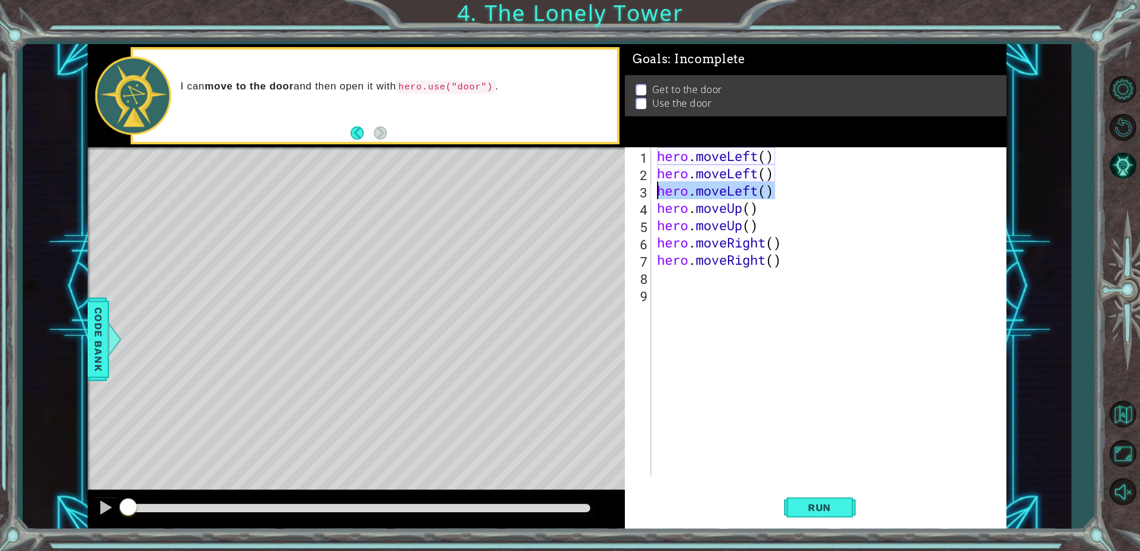
drag, startPoint x: 783, startPoint y: 192, endPoint x: 650, endPoint y: 193, distance: 133.0
click at [650, 193] on div "1 2 3 4 5 6 7 8 9 hero . moveLeft ( ) hero . moveLeft ( ) hero . moveLeft ( ) h…" at bounding box center [814, 311] width 378 height 329
type textarea "hero.moveLeft()"
click at [692, 283] on div "hero . moveLeft ( ) hero . moveLeft ( ) hero . moveUp ( ) hero . moveUp ( ) her…" at bounding box center [832, 328] width 354 height 363
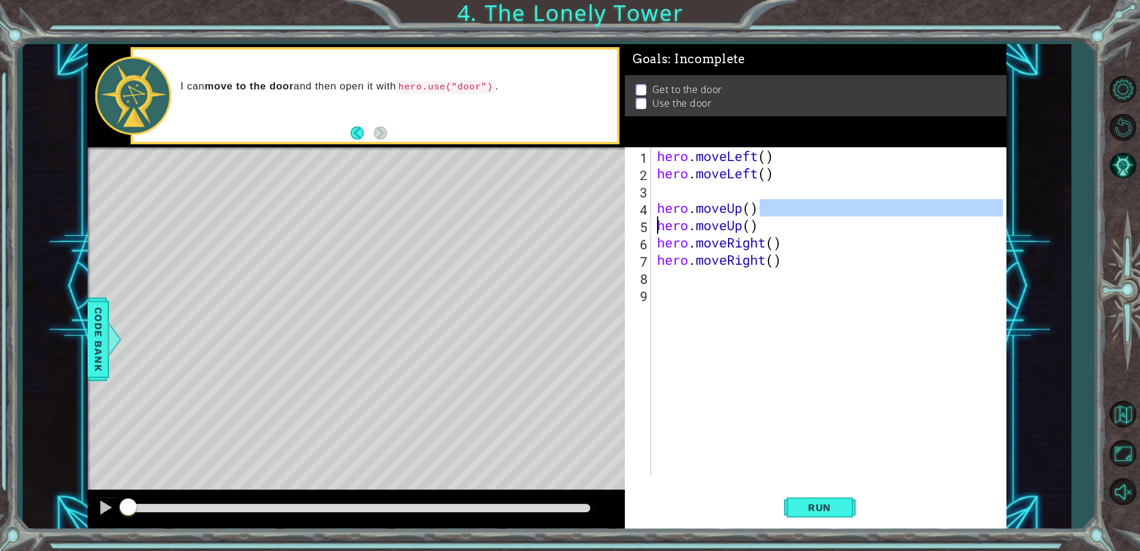
drag, startPoint x: 767, startPoint y: 208, endPoint x: 638, endPoint y: 218, distance: 129.8
click at [638, 218] on div "1 2 3 4 5 6 7 8 9 hero . moveLeft ( ) hero . moveLeft ( ) hero . moveUp ( ) her…" at bounding box center [814, 311] width 378 height 329
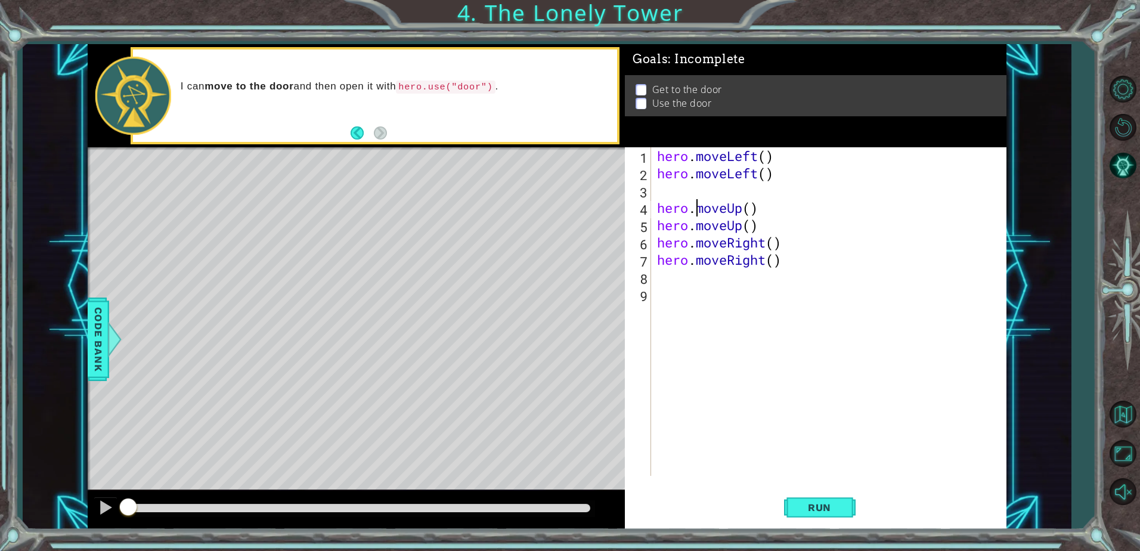
click at [698, 207] on div "hero . moveLeft ( ) hero . moveLeft ( ) hero . moveUp ( ) hero . moveUp ( ) her…" at bounding box center [832, 328] width 354 height 363
type textarea "hero.moveUp()"
click at [664, 194] on div "hero . moveLeft ( ) hero . moveLeft ( ) hero . moveUp ( ) hero . moveUp ( ) her…" at bounding box center [832, 328] width 354 height 363
type textarea "h"
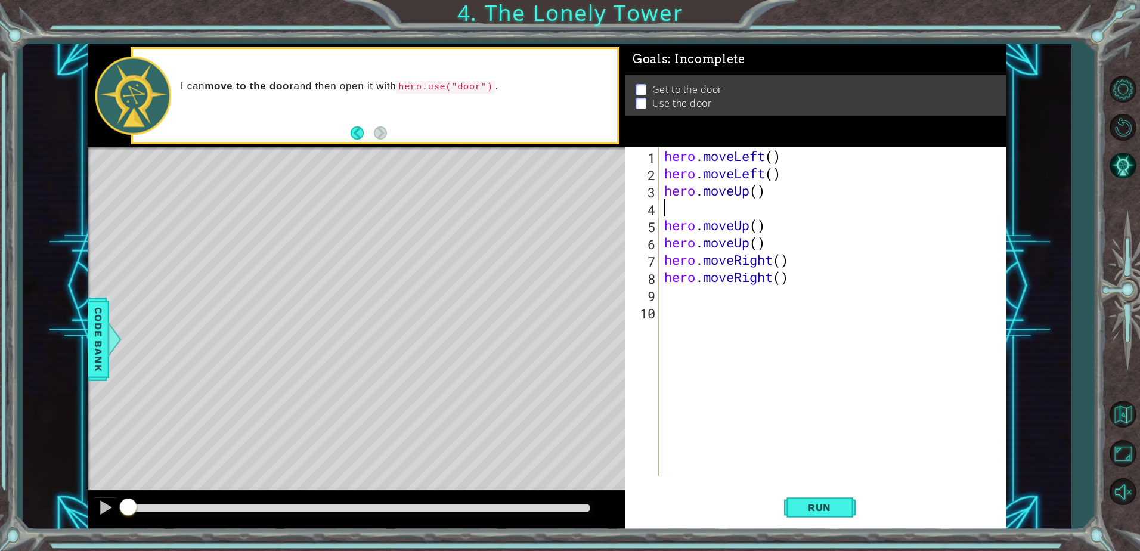
type textarea "h"
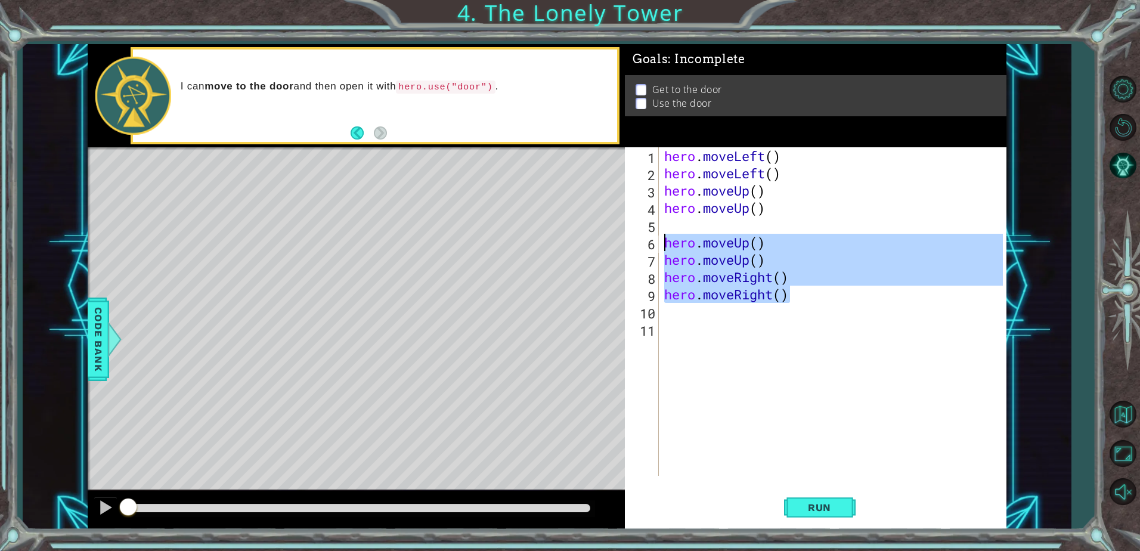
drag, startPoint x: 813, startPoint y: 299, endPoint x: 653, endPoint y: 249, distance: 168.0
click at [653, 249] on div "1 2 3 4 5 6 7 8 9 10 11 hero . moveLeft ( ) hero . moveLeft ( ) hero . moveUp (…" at bounding box center [814, 311] width 378 height 329
type textarea "hero.moveUp() hero.moveUp()"
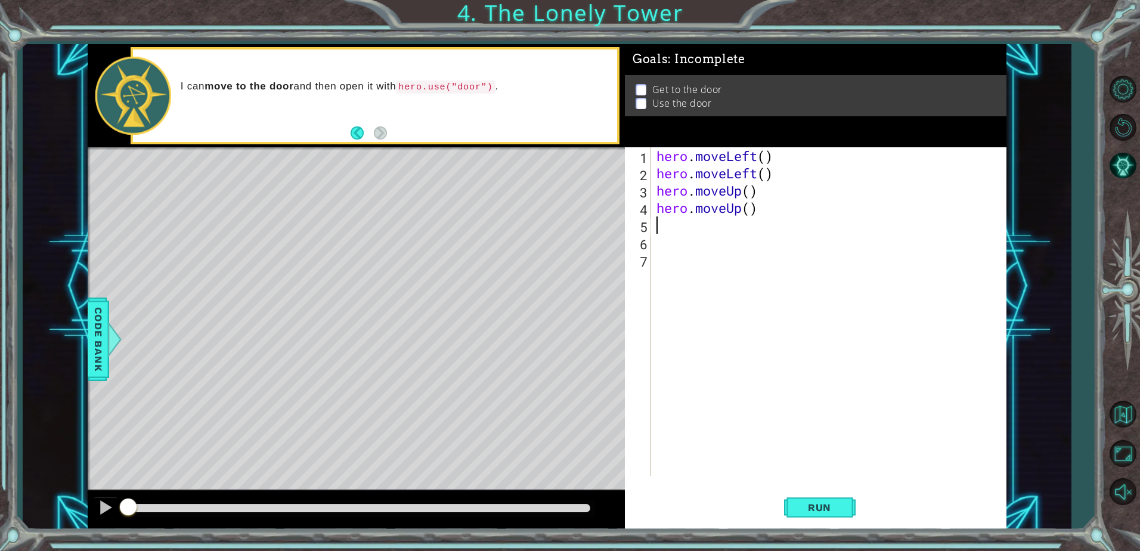
type textarea "hero.moveUp()"
click at [671, 230] on div "hero . moveLeft ( ) hero . moveLeft ( ) hero . moveUp ( ) hero . moveUp ( )" at bounding box center [831, 328] width 355 height 363
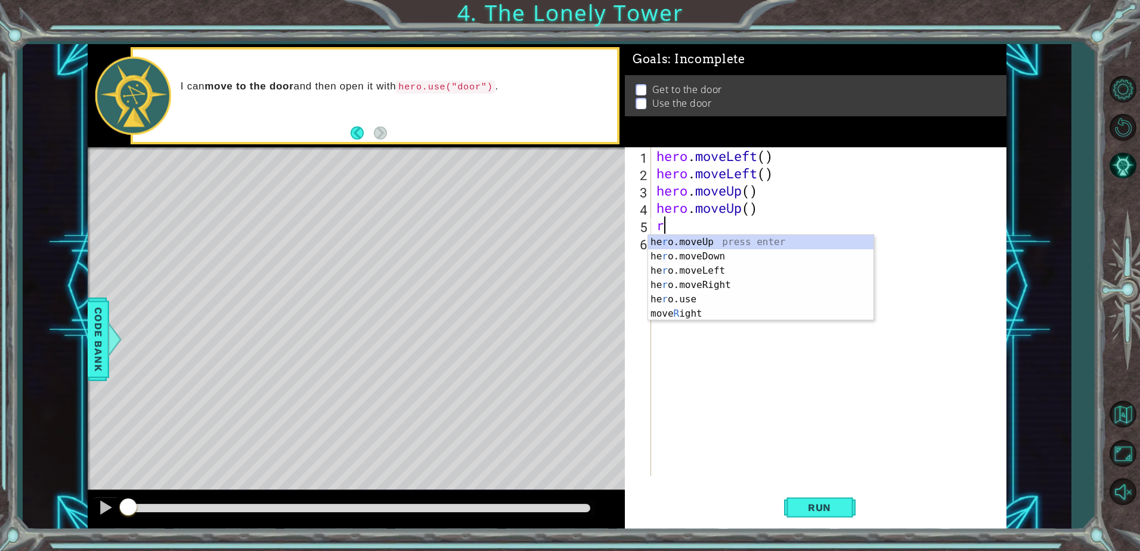
type textarea "ri"
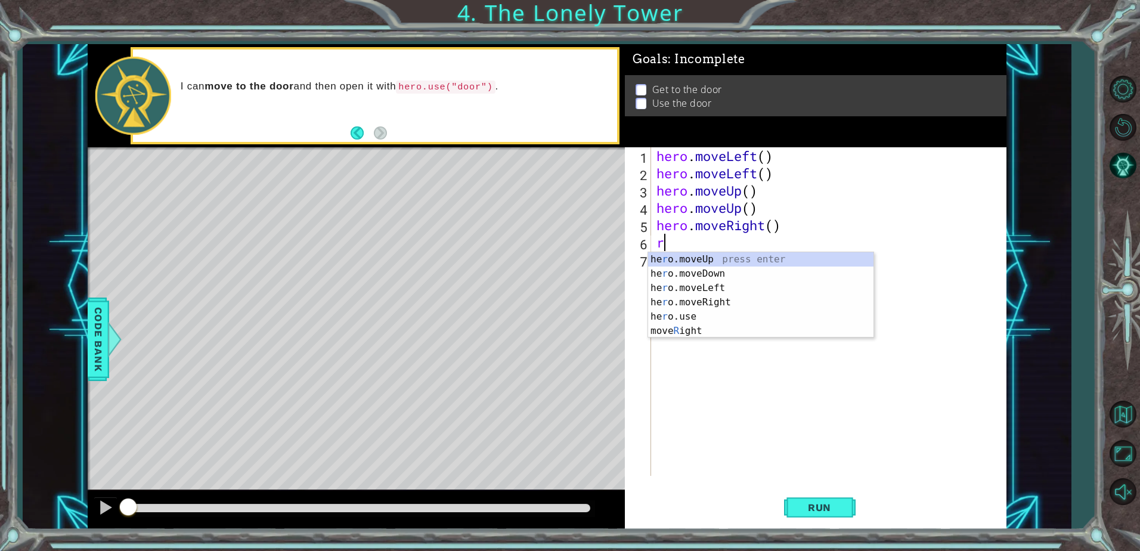
type textarea "ri"
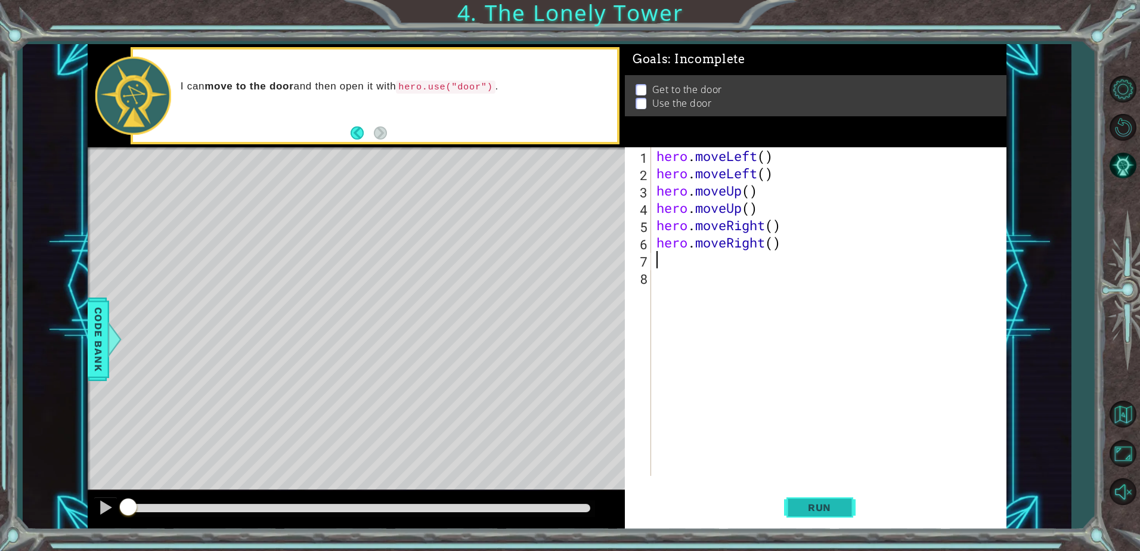
click at [802, 506] on span "Run" at bounding box center [819, 507] width 47 height 12
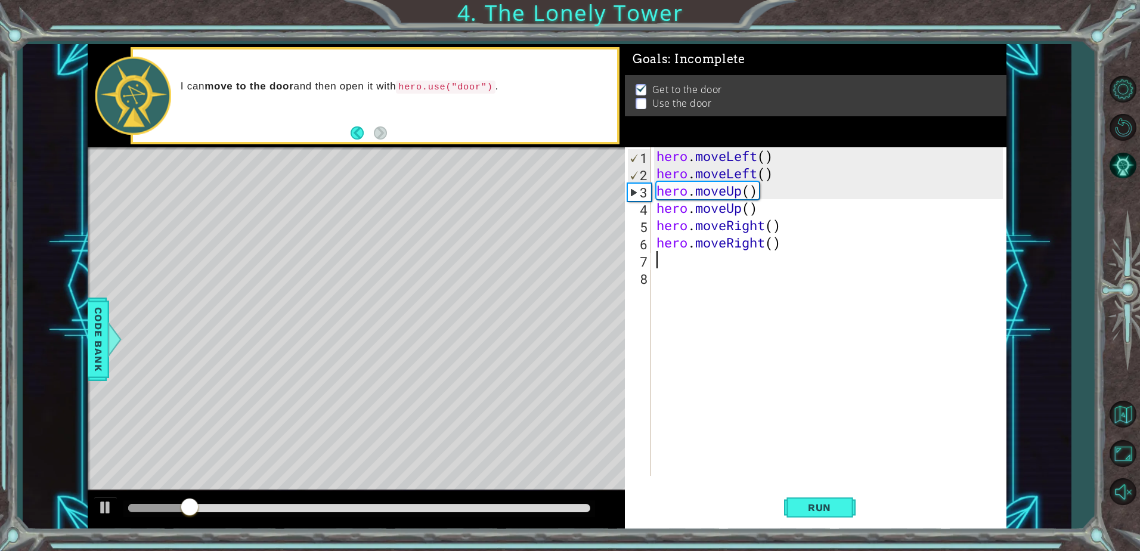
click at [704, 271] on div "hero . moveLeft ( ) hero . moveLeft ( ) hero . moveUp ( ) hero . moveUp ( ) her…" at bounding box center [831, 328] width 355 height 363
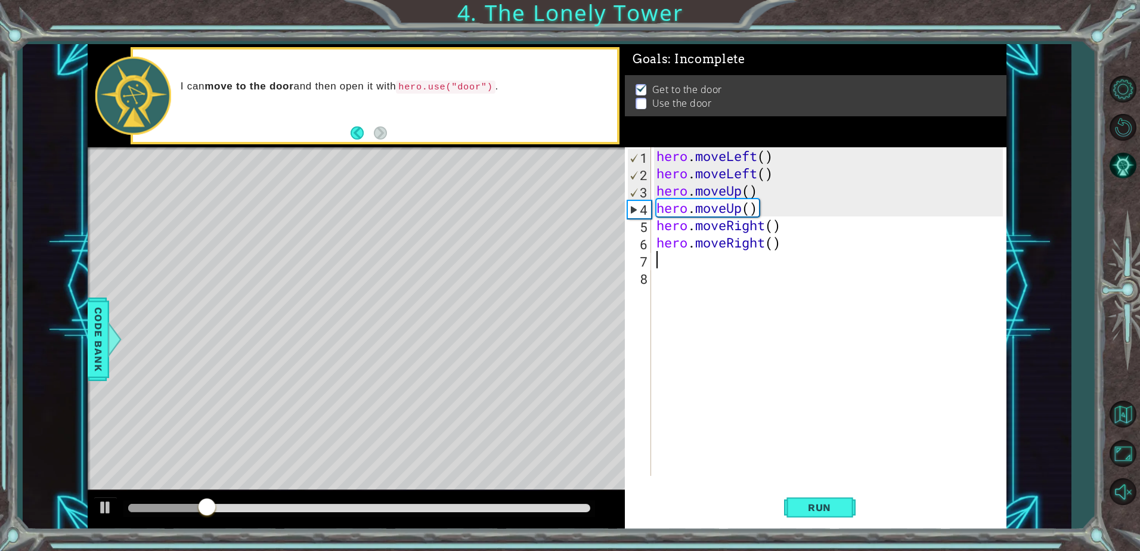
click at [698, 253] on div "hero . moveLeft ( ) hero . moveLeft ( ) hero . moveUp ( ) hero . moveUp ( ) her…" at bounding box center [831, 328] width 355 height 363
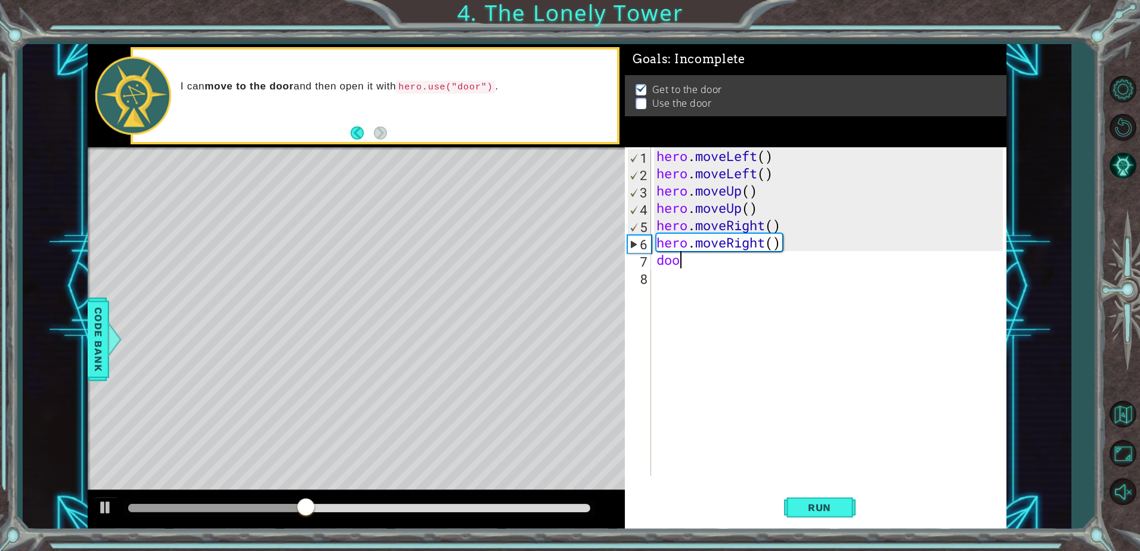
type textarea "d"
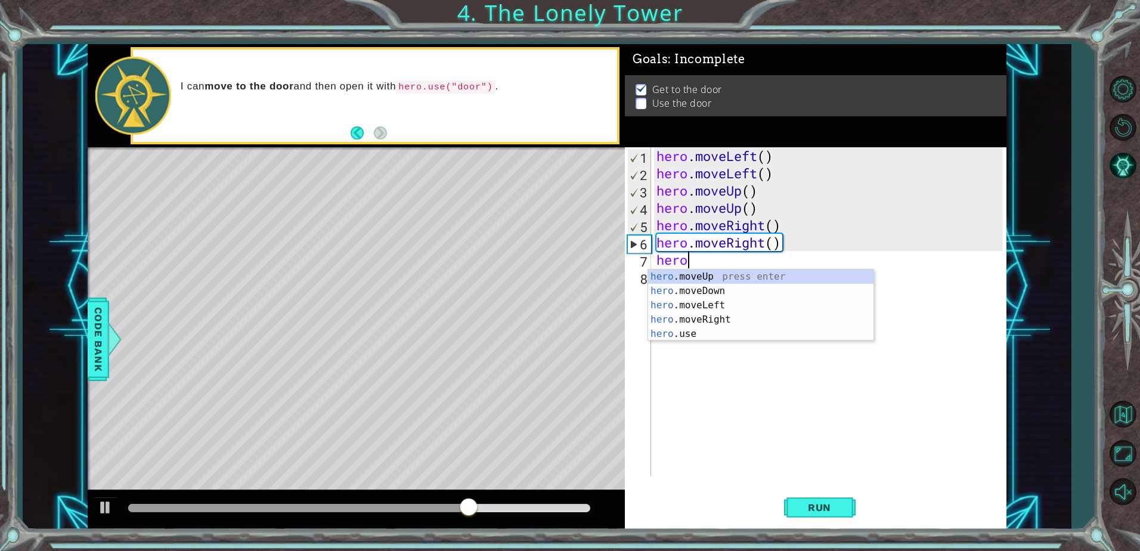
scroll to position [0, 1]
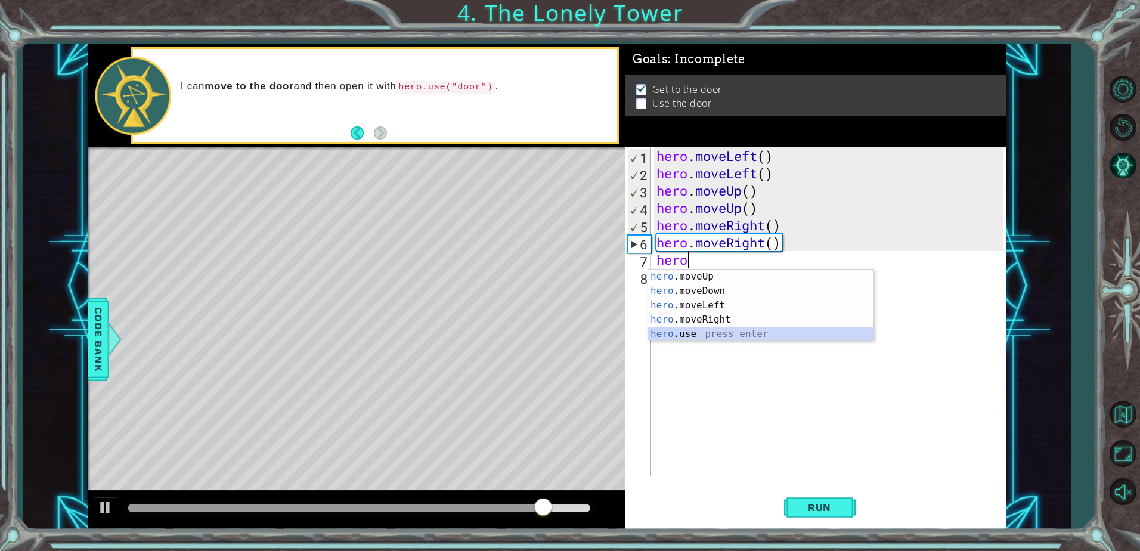
click at [727, 327] on div "hero .moveUp press enter hero .moveDown press enter hero .moveLeft press enter …" at bounding box center [760, 319] width 225 height 100
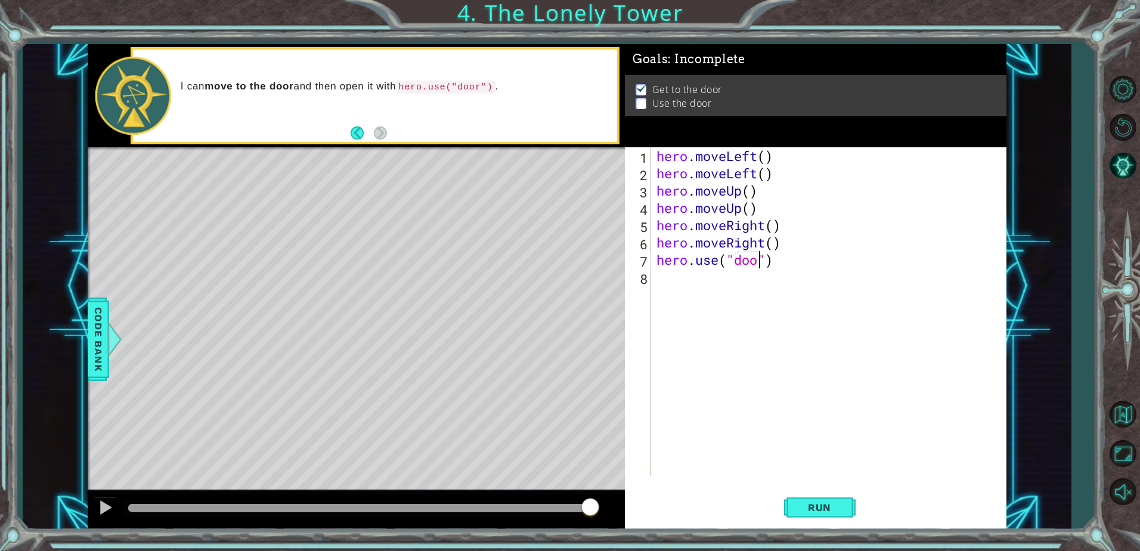
scroll to position [0, 5]
type textarea "hero.use("door")"
click at [812, 503] on span "Run" at bounding box center [819, 507] width 47 height 12
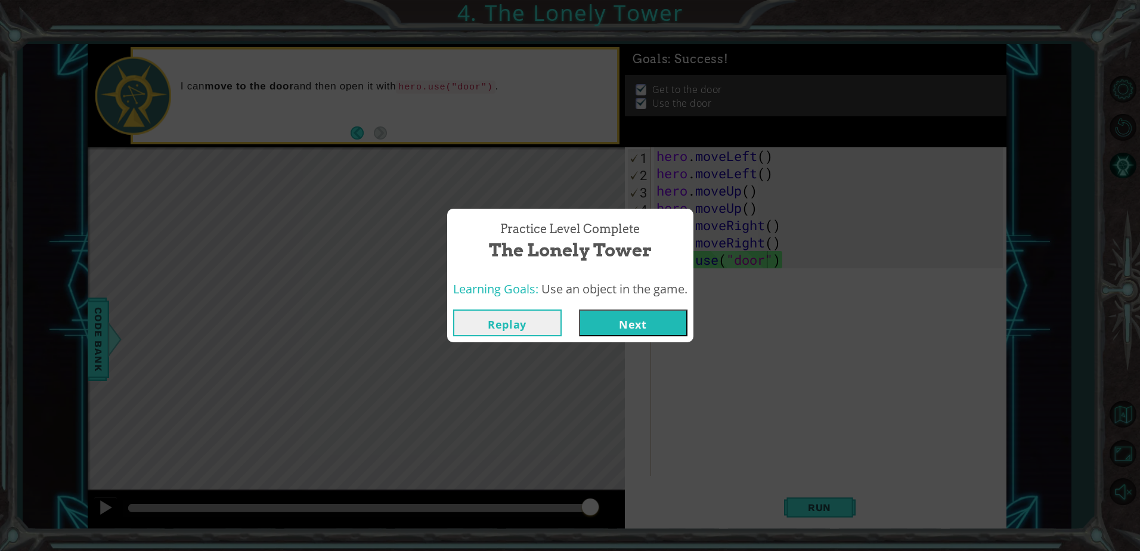
click at [631, 319] on button "Next" at bounding box center [633, 322] width 109 height 27
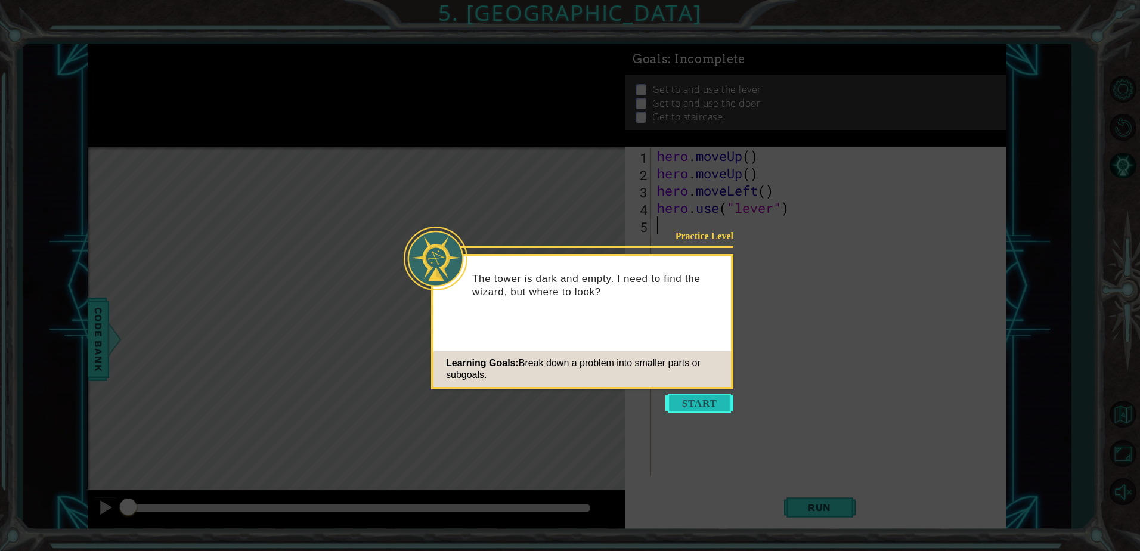
click at [699, 399] on button "Start" at bounding box center [699, 402] width 68 height 19
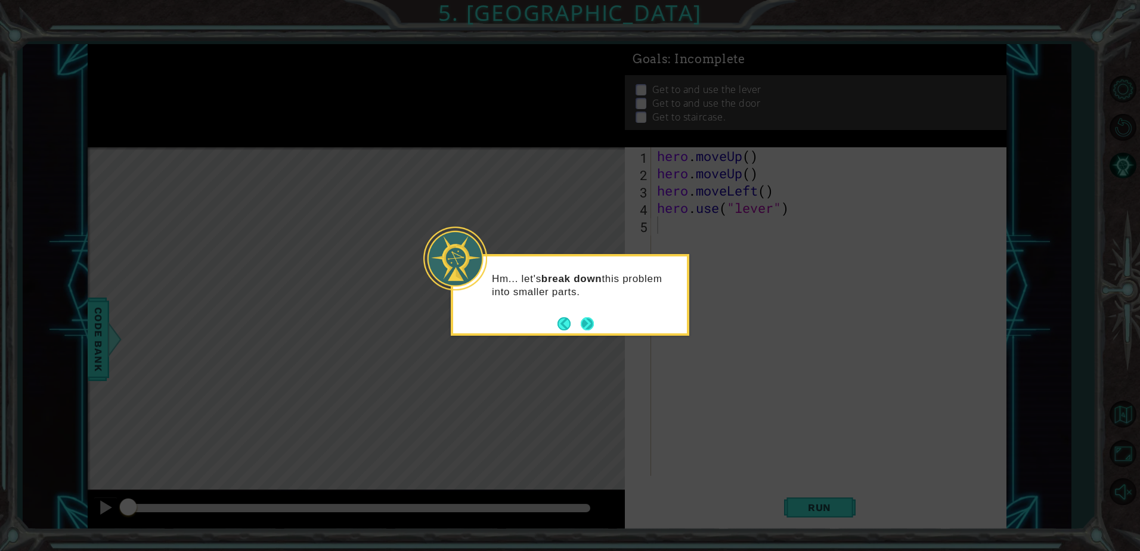
click at [593, 325] on button "Next" at bounding box center [587, 323] width 13 height 13
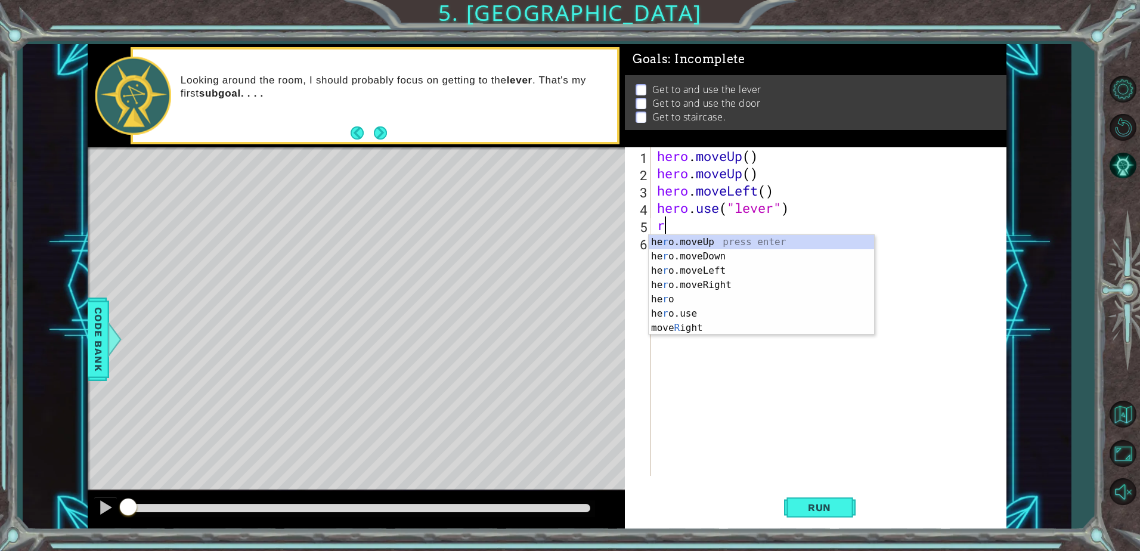
type textarea "ri"
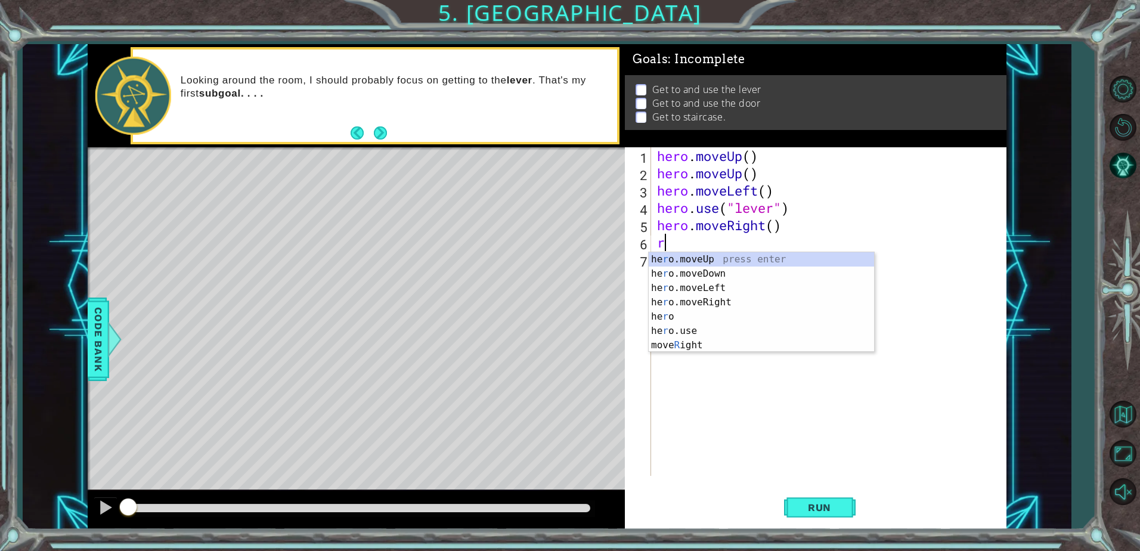
type textarea "ri"
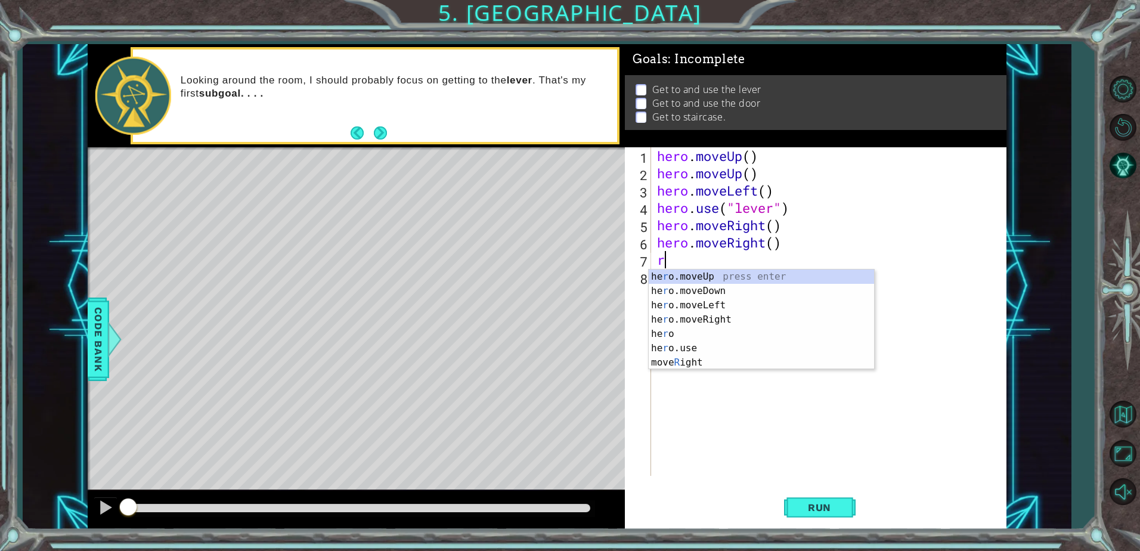
type textarea "ri"
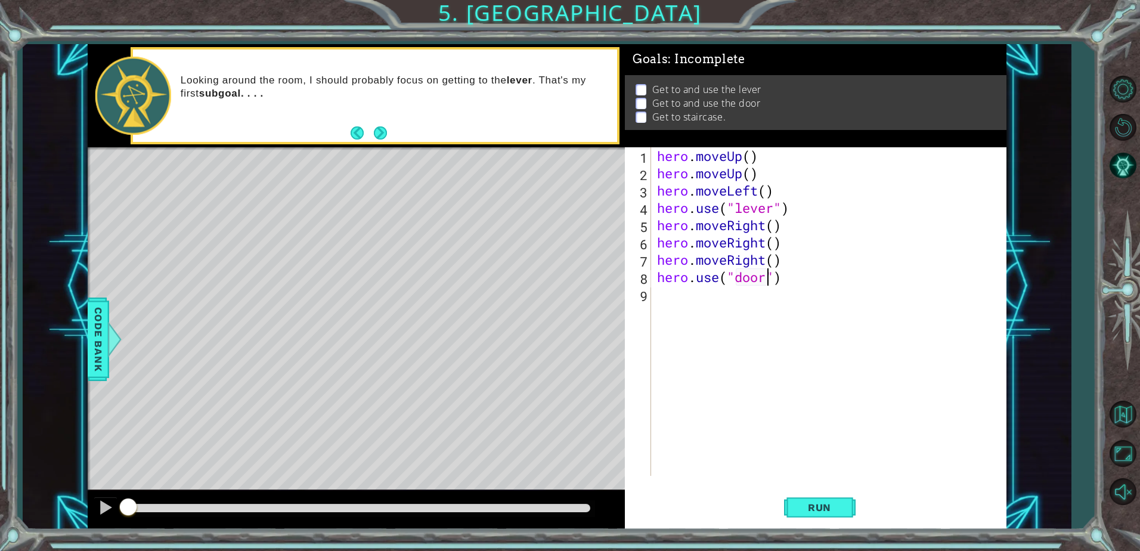
scroll to position [0, 5]
type textarea "hero.use("door")"
click at [847, 501] on button "Run" at bounding box center [820, 507] width 72 height 38
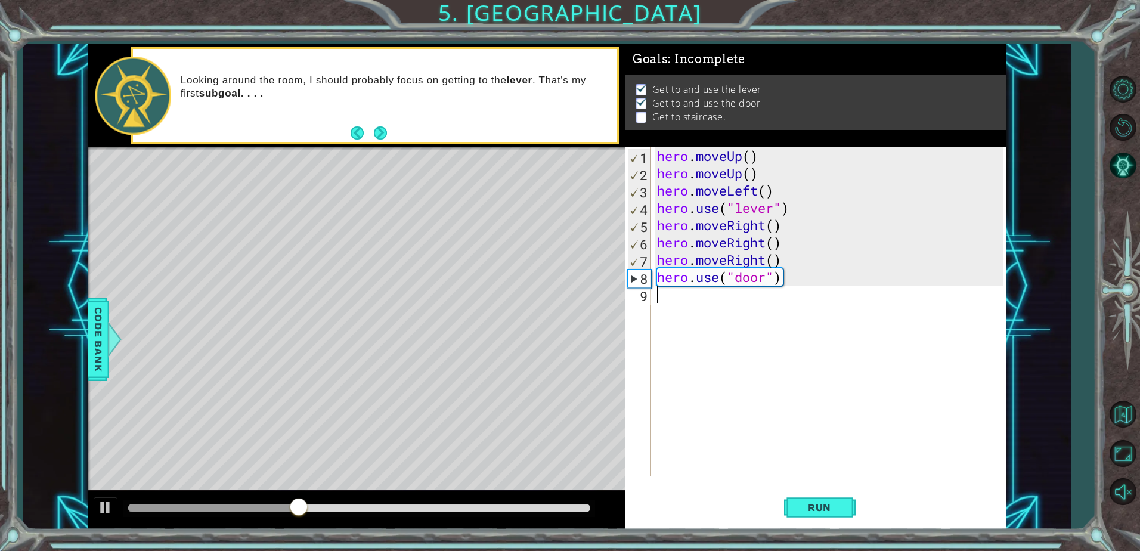
click at [717, 309] on div "hero . moveUp ( ) hero . moveUp ( ) hero . moveLeft ( ) hero . use ( "lever" ) …" at bounding box center [832, 328] width 354 height 363
type textarea "up"
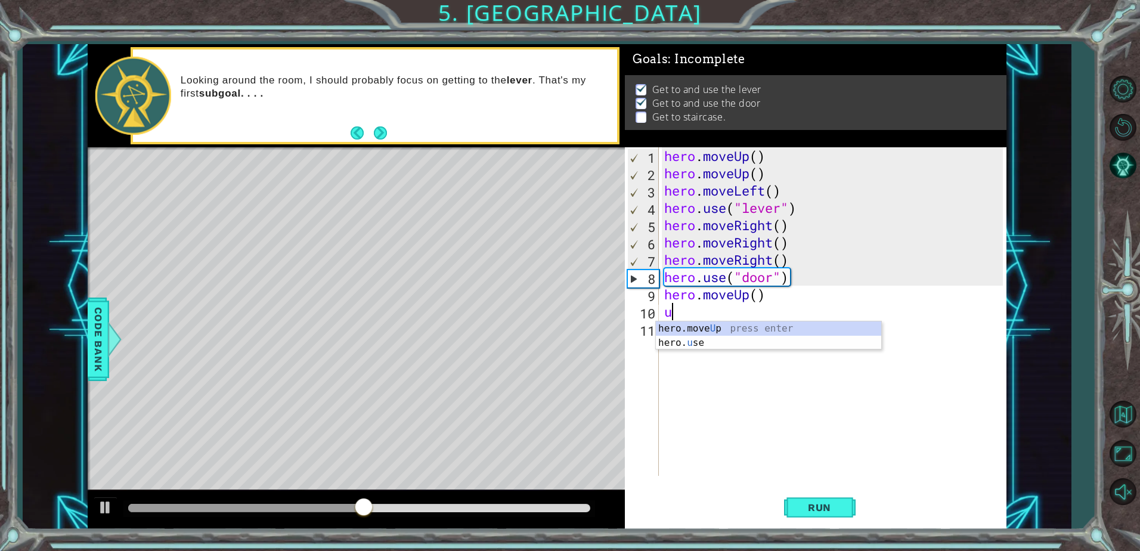
type textarea "up"
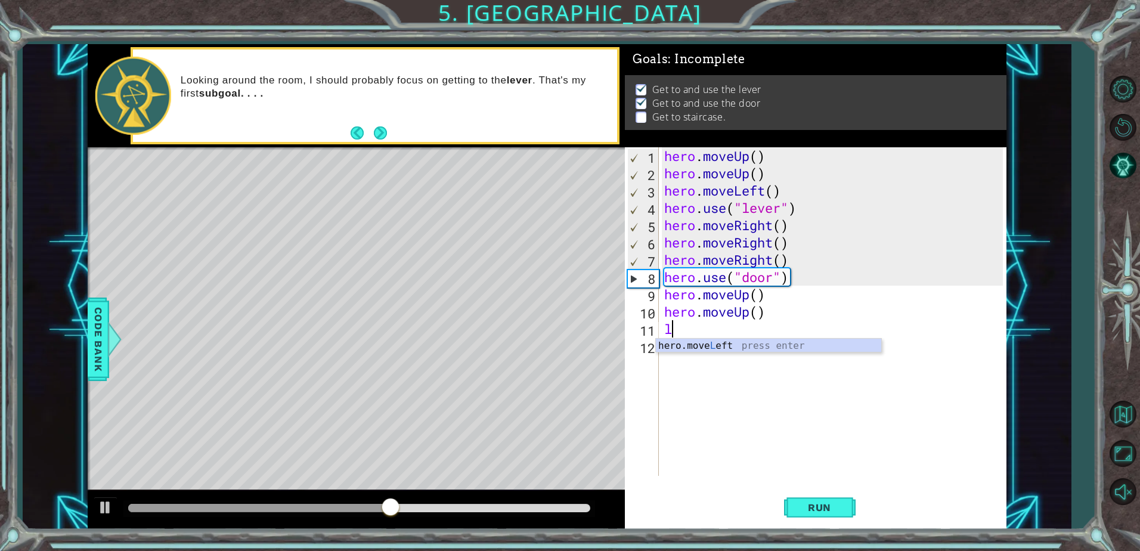
type textarea "le"
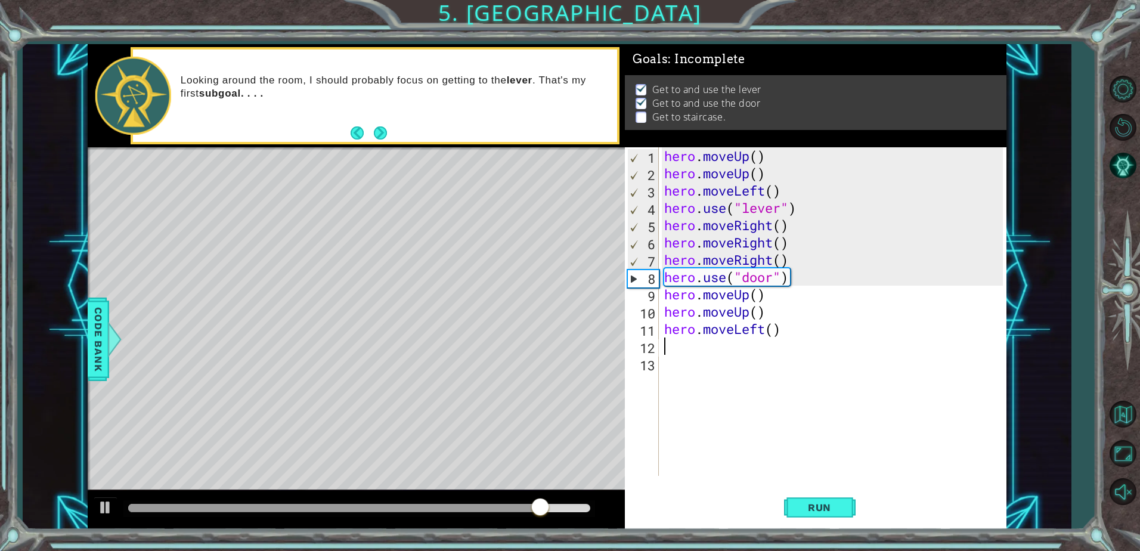
type textarea "le"
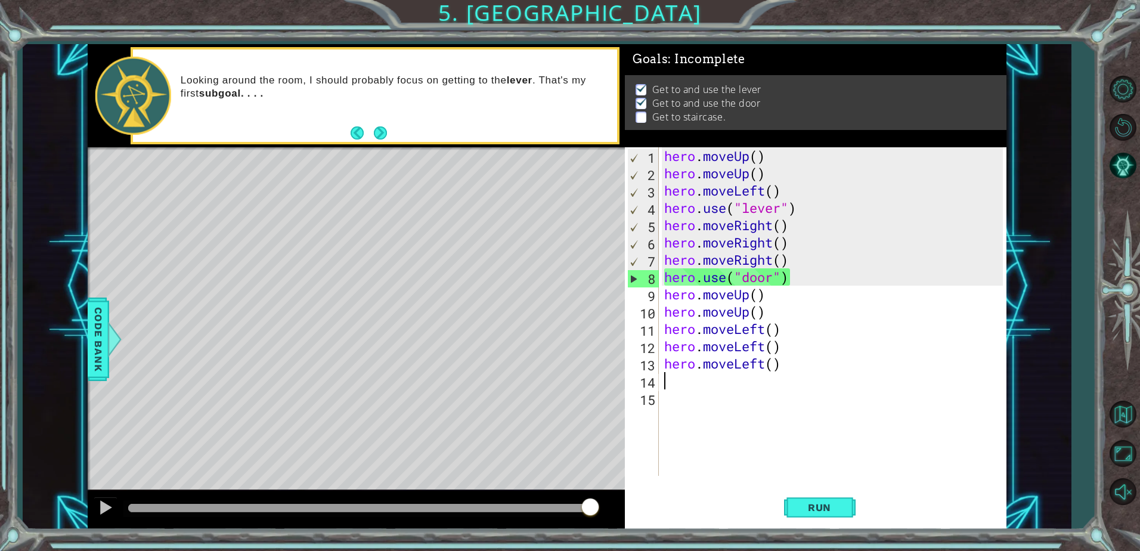
type textarea "u"
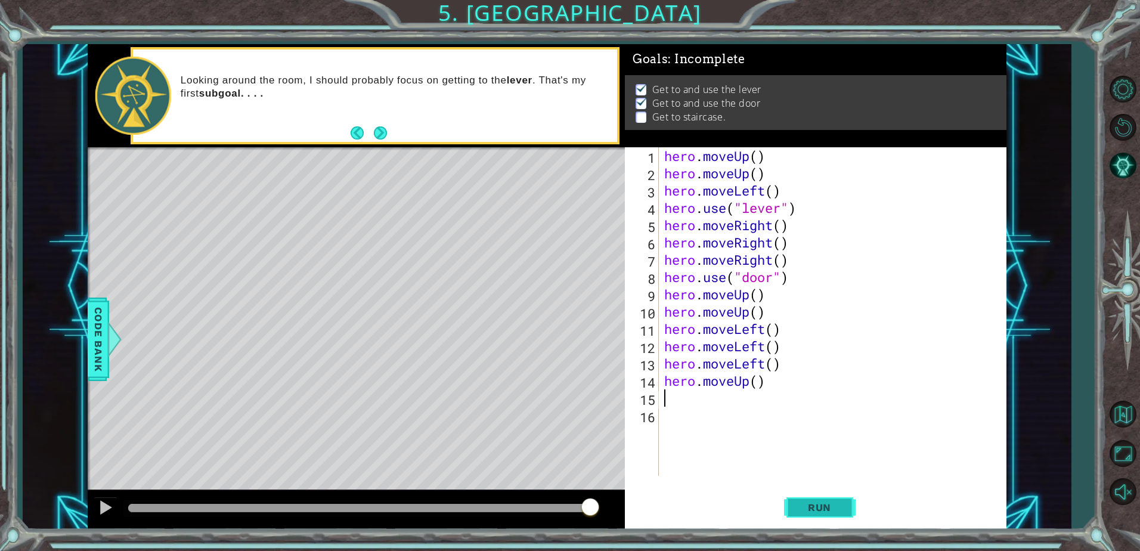
click at [844, 506] on button "Run" at bounding box center [820, 507] width 72 height 38
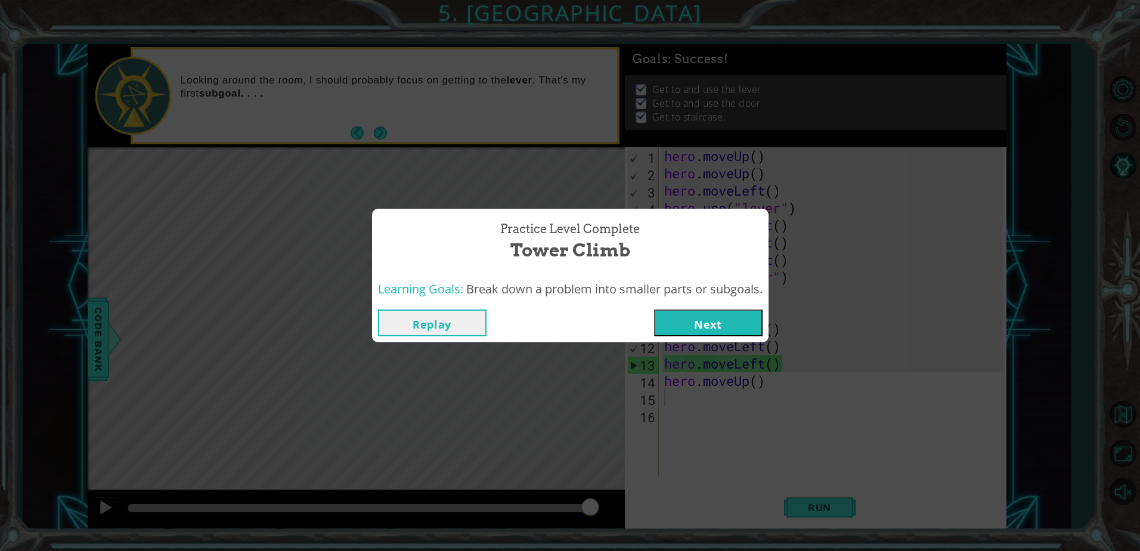
click at [736, 331] on button "Next" at bounding box center [708, 322] width 109 height 27
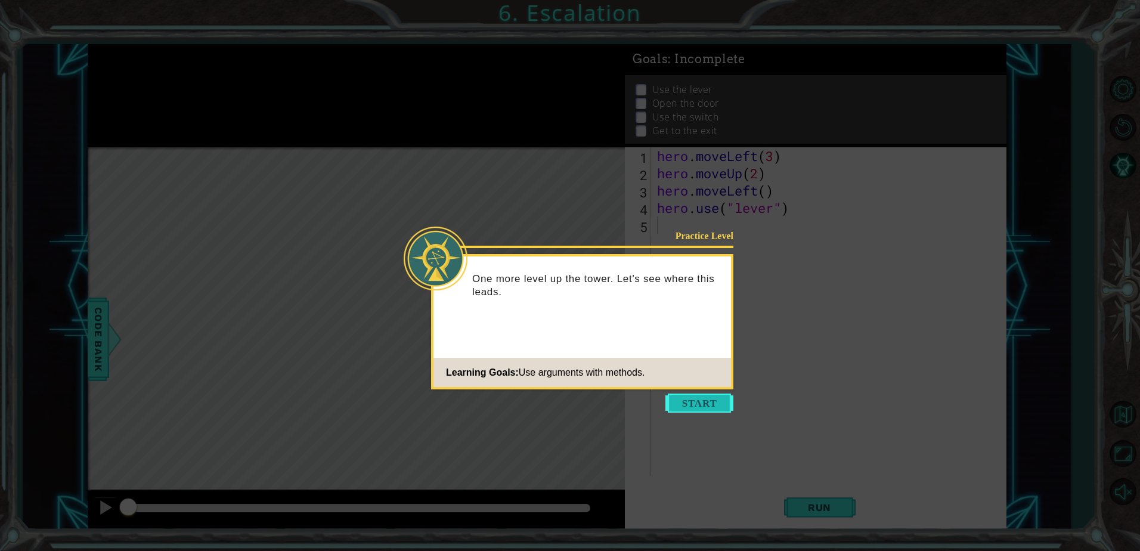
click at [708, 398] on button "Start" at bounding box center [699, 402] width 68 height 19
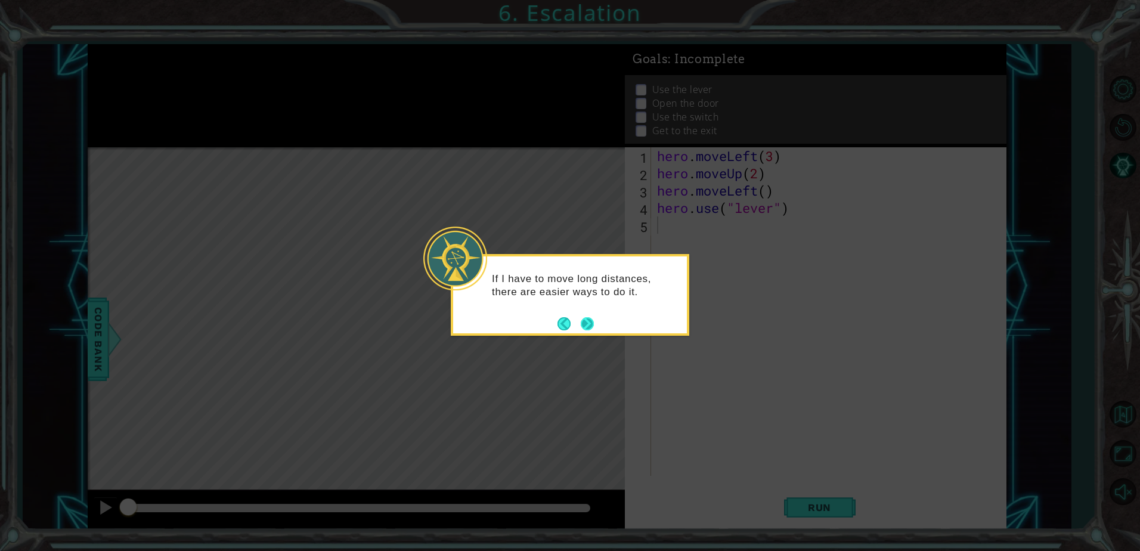
click at [582, 320] on button "Next" at bounding box center [587, 323] width 13 height 13
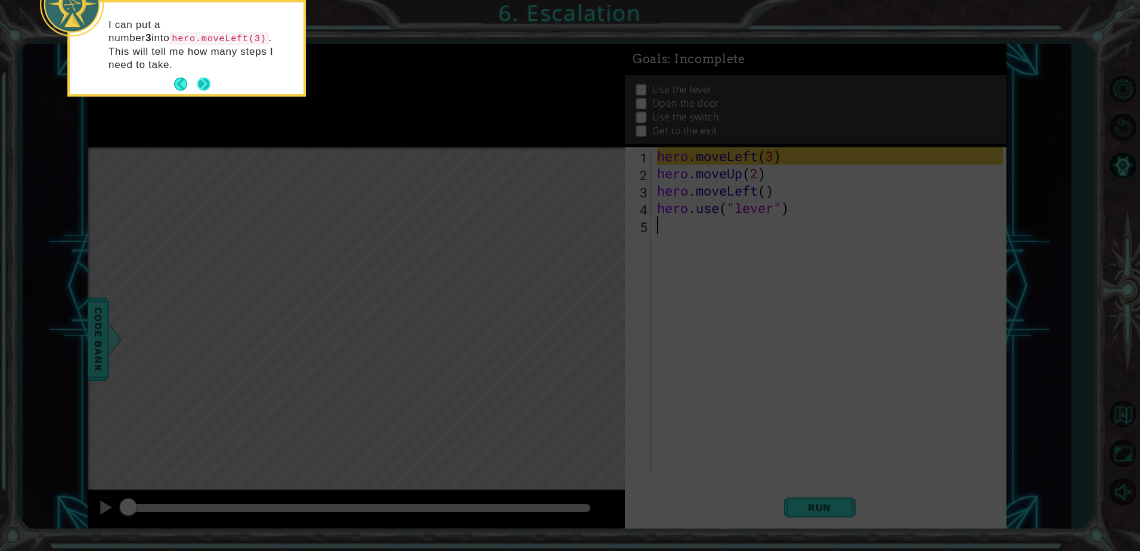
click at [207, 78] on button "Next" at bounding box center [203, 84] width 13 height 13
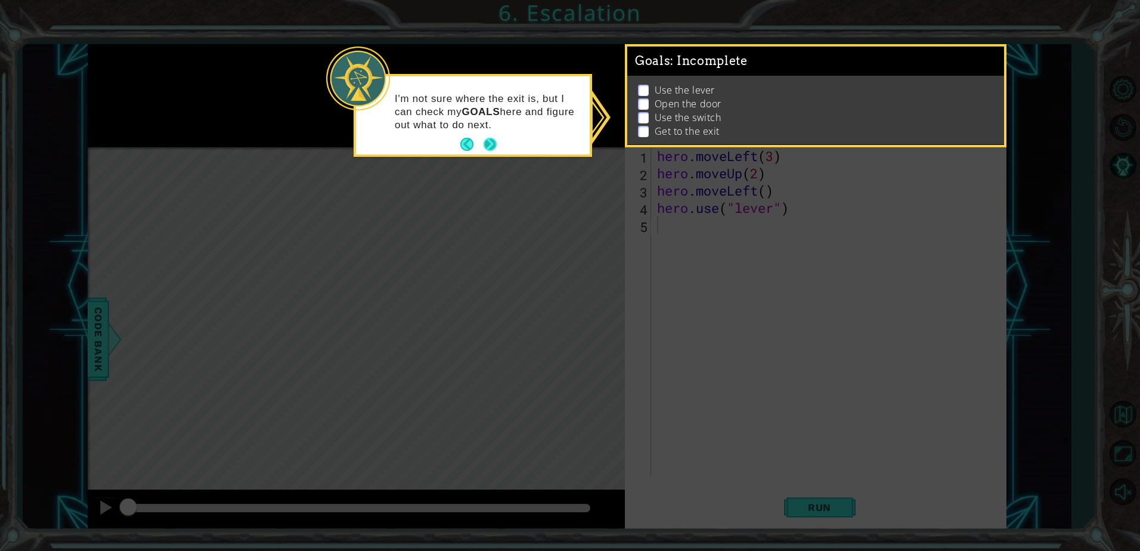
click at [491, 142] on button "Next" at bounding box center [490, 144] width 13 height 13
